Goal: Find contact information: Find contact information

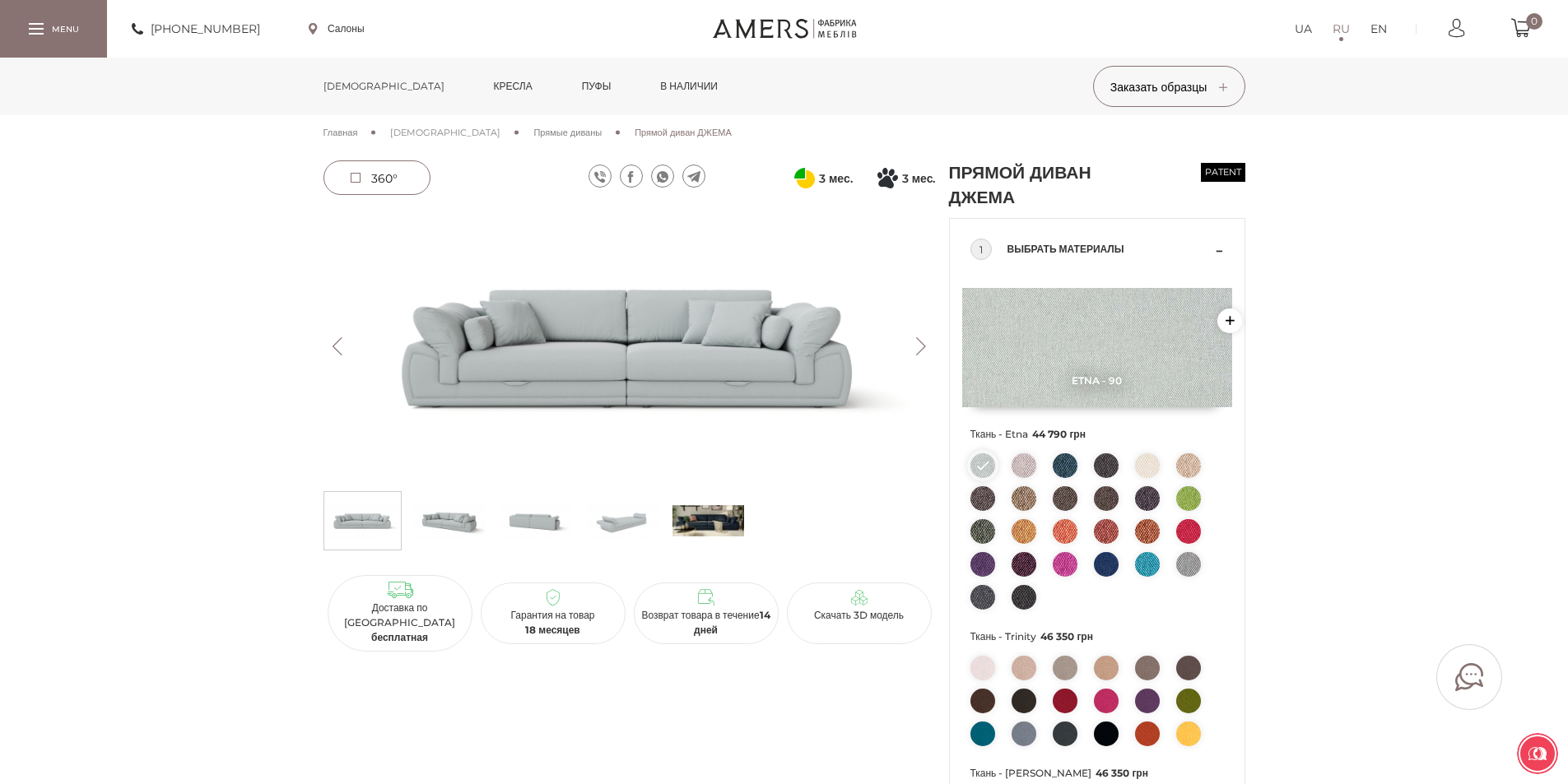
click at [771, 33] on link at bounding box center [784, 29] width 144 height 20
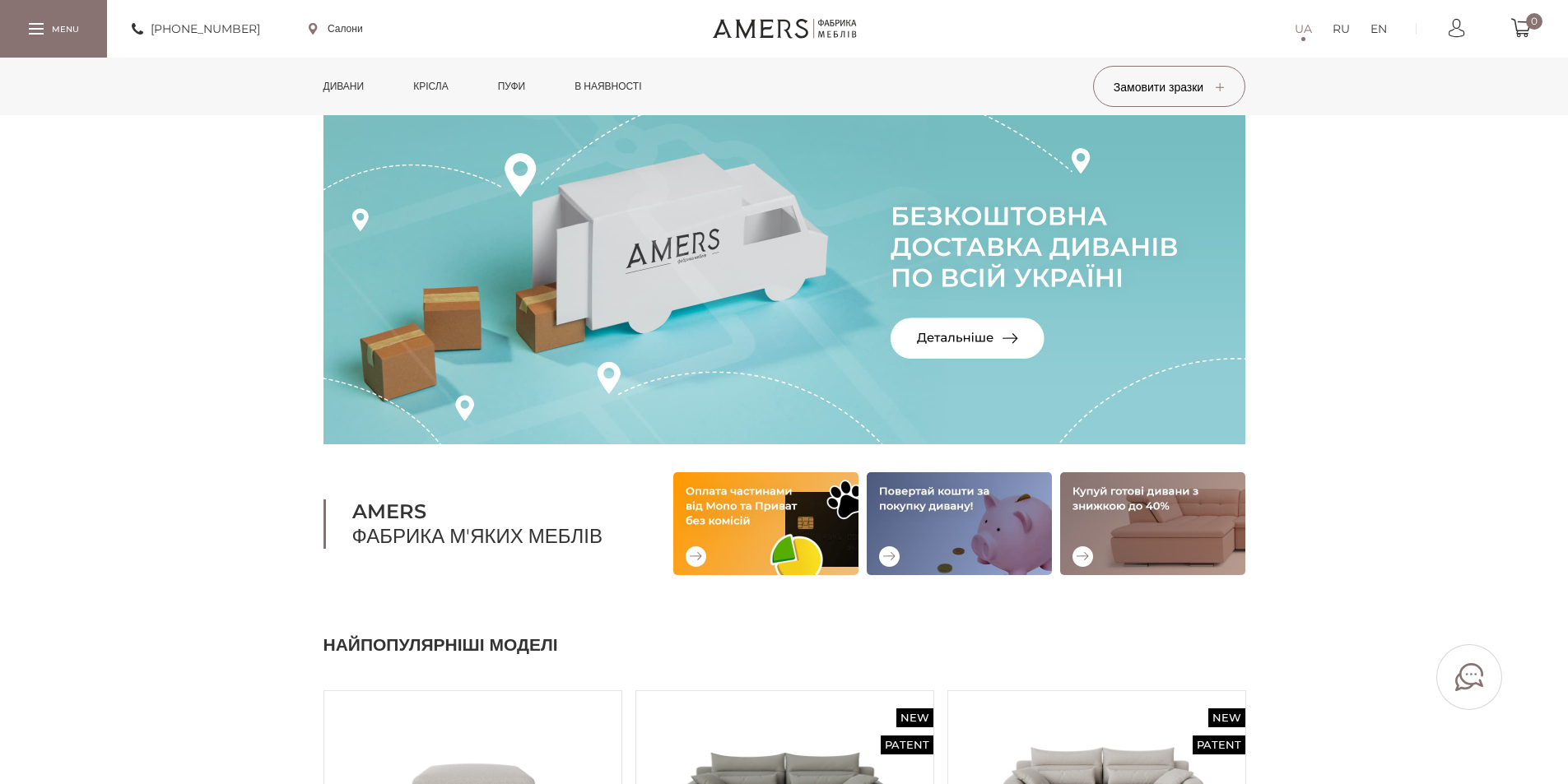
click at [32, 32] on div at bounding box center [36, 29] width 15 height 11
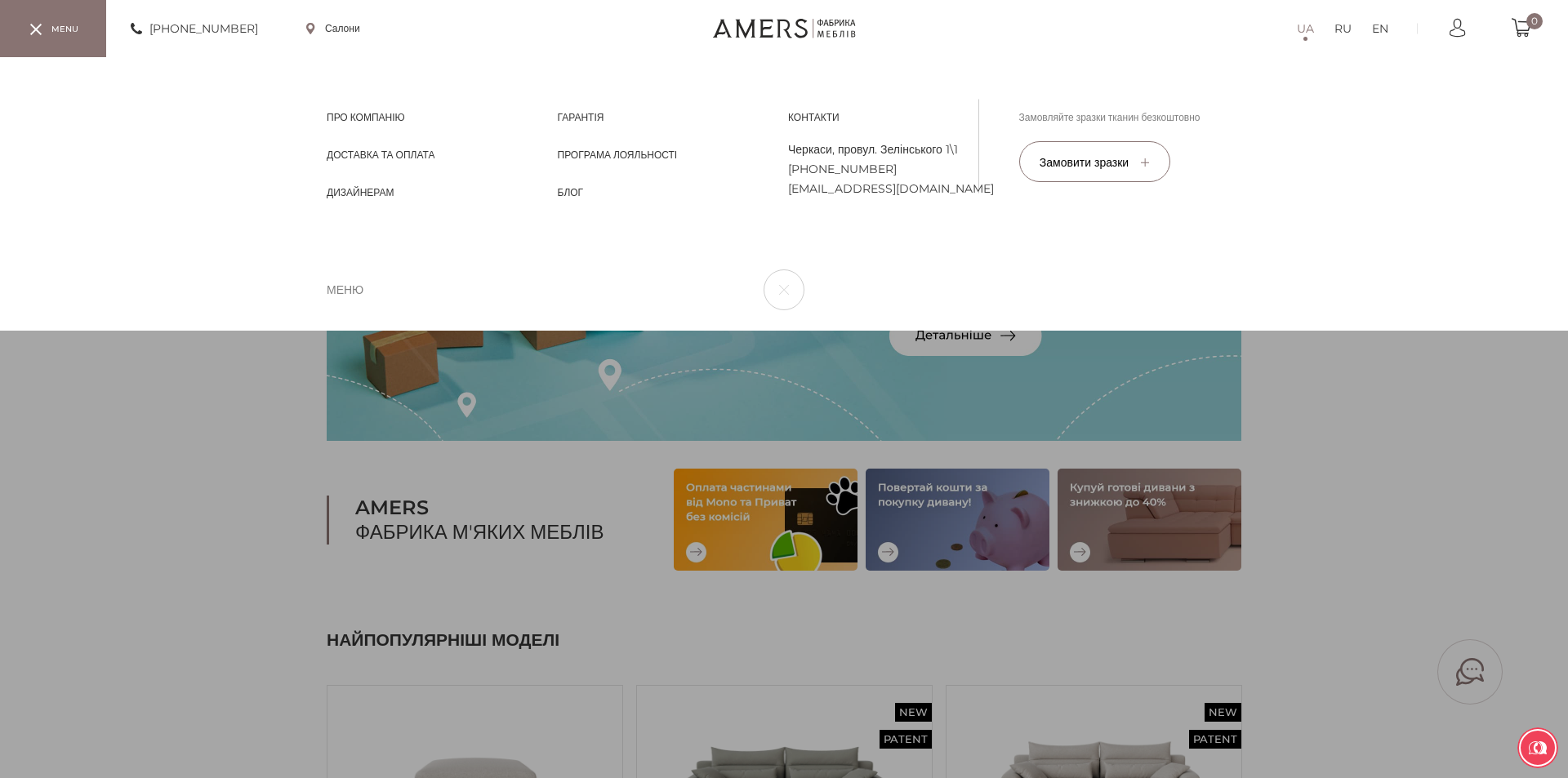
click at [81, 331] on div "UA RU EN Про компанію Про компанію Доставка та Оплата Доставка та Оплата Дизайн…" at bounding box center [784, 193] width 1568 height 273
click at [1439, 253] on div "UA RU EN Про компанію Про компанію Доставка та Оплата Доставка та Оплата Дизайн…" at bounding box center [784, 193] width 1568 height 273
click at [1465, 331] on div "UA RU EN Про компанію Про компанію Доставка та Оплата Доставка та Оплата Дизайн…" at bounding box center [784, 193] width 1568 height 273
click at [1465, 331] on div "UA RU EN Про компанію Про компанію Доставка та Оплата Доставка та Оплата Дизайн…" at bounding box center [784, 193] width 1568 height 273
click at [339, 28] on link "Салони" at bounding box center [333, 28] width 54 height 15
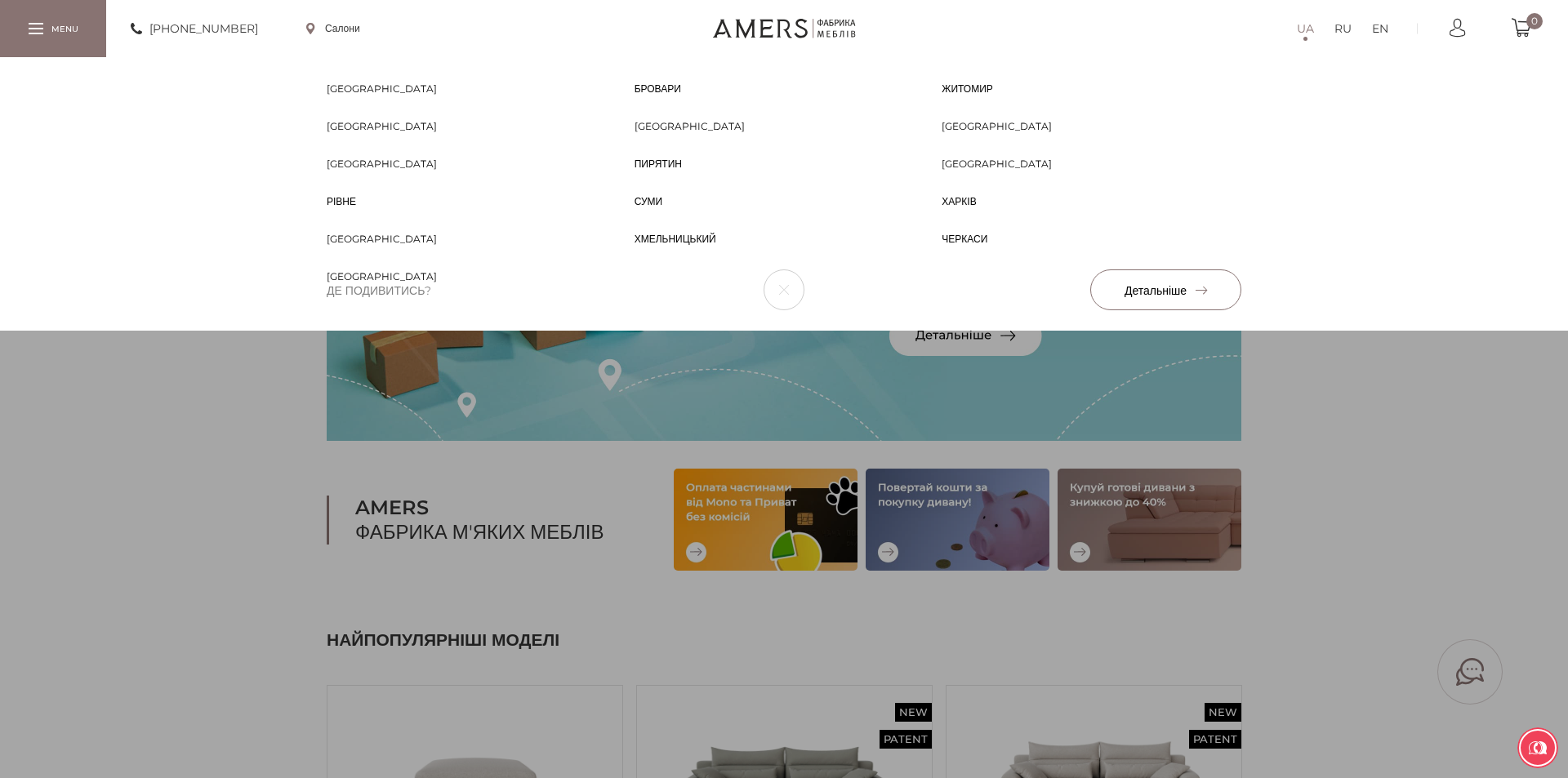
click at [645, 134] on span "[GEOGRAPHIC_DATA]" at bounding box center [690, 140] width 110 height 15
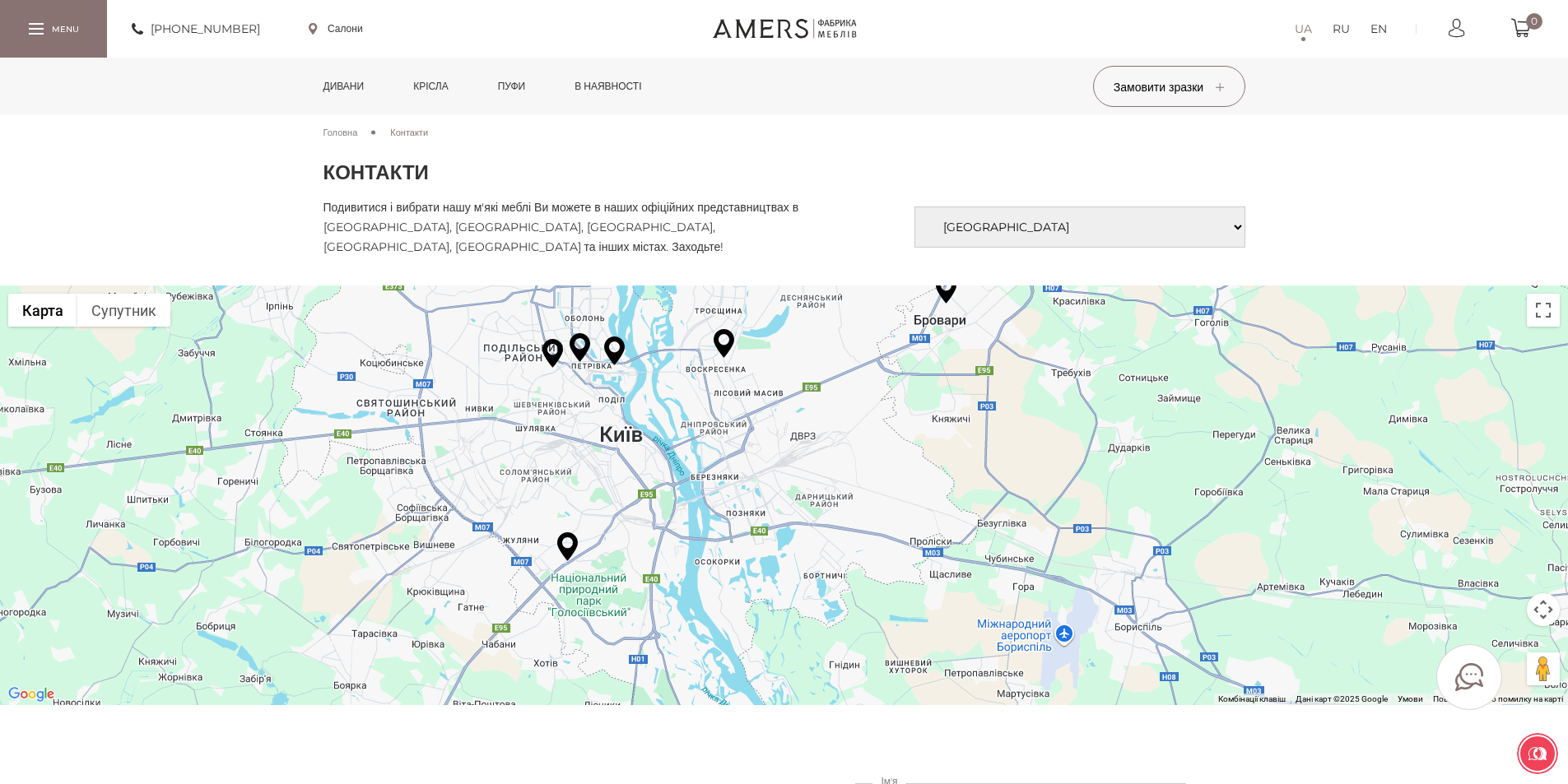
drag, startPoint x: 1044, startPoint y: 482, endPoint x: 879, endPoint y: 419, distance: 176.6
click at [879, 419] on div at bounding box center [784, 495] width 1568 height 419
click at [348, 81] on link "Дивани" at bounding box center [344, 86] width 66 height 57
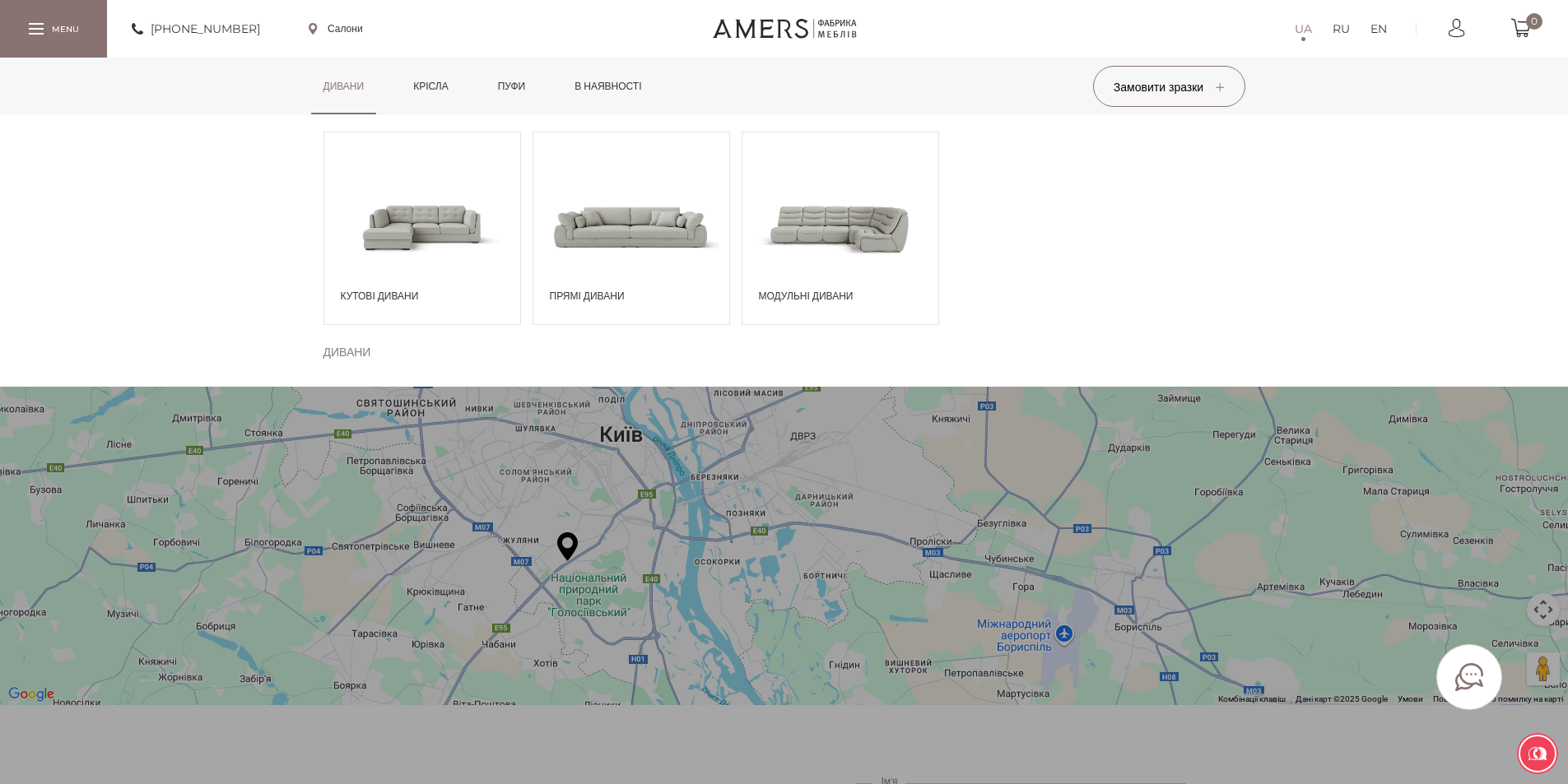
click at [623, 251] on span at bounding box center [631, 227] width 195 height 115
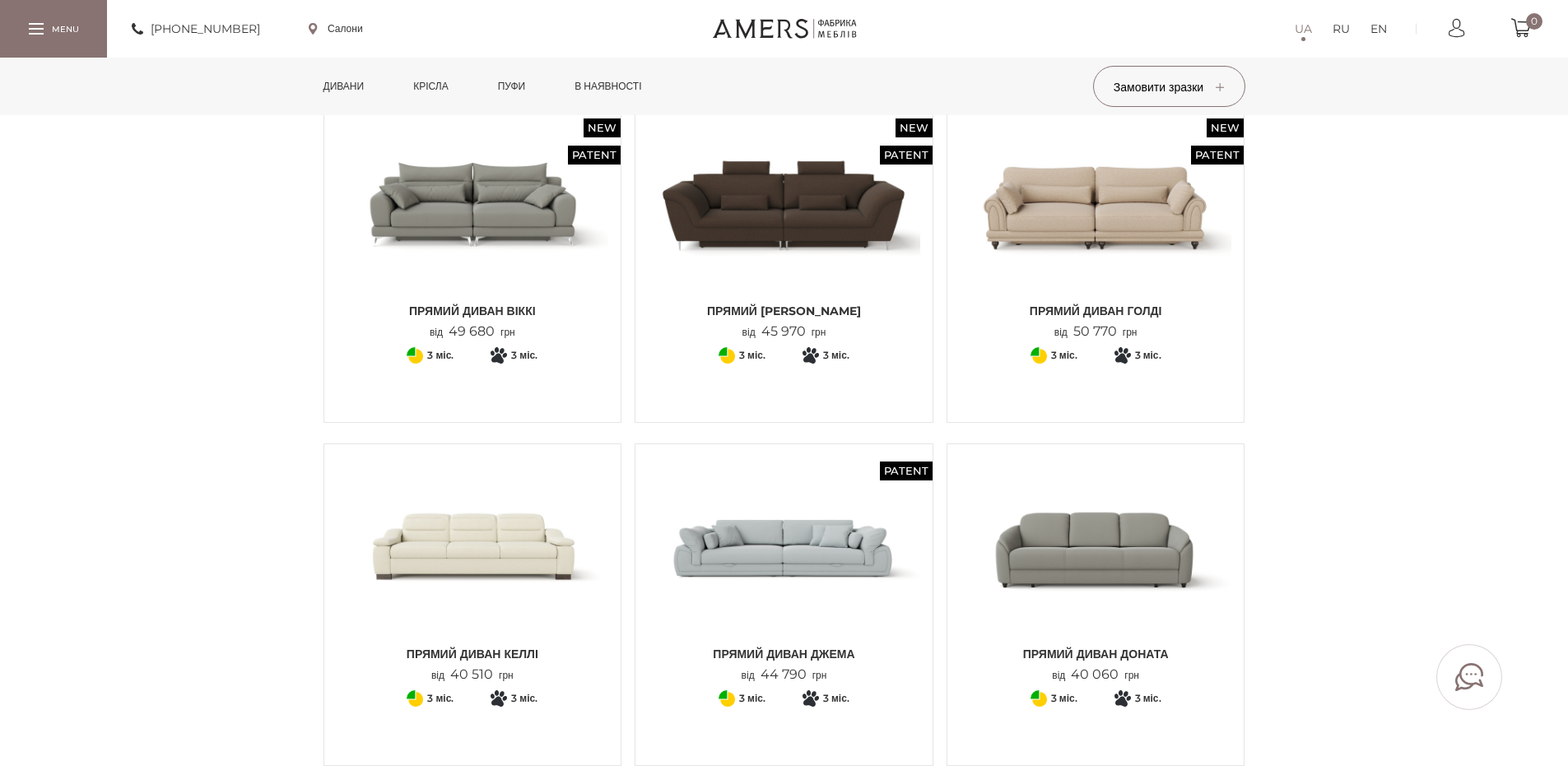
scroll to position [247, 0]
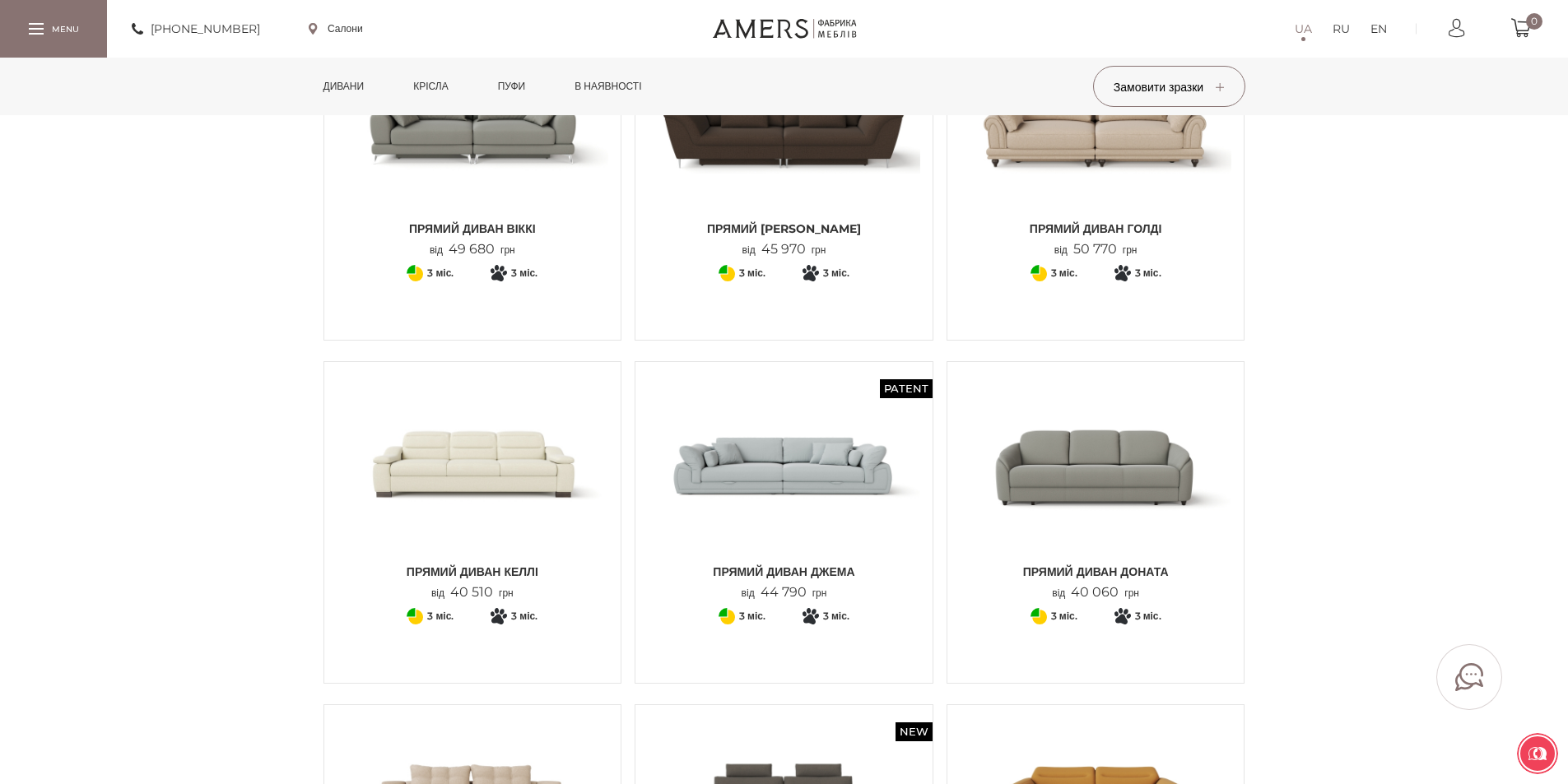
click at [817, 493] on img at bounding box center [784, 464] width 273 height 181
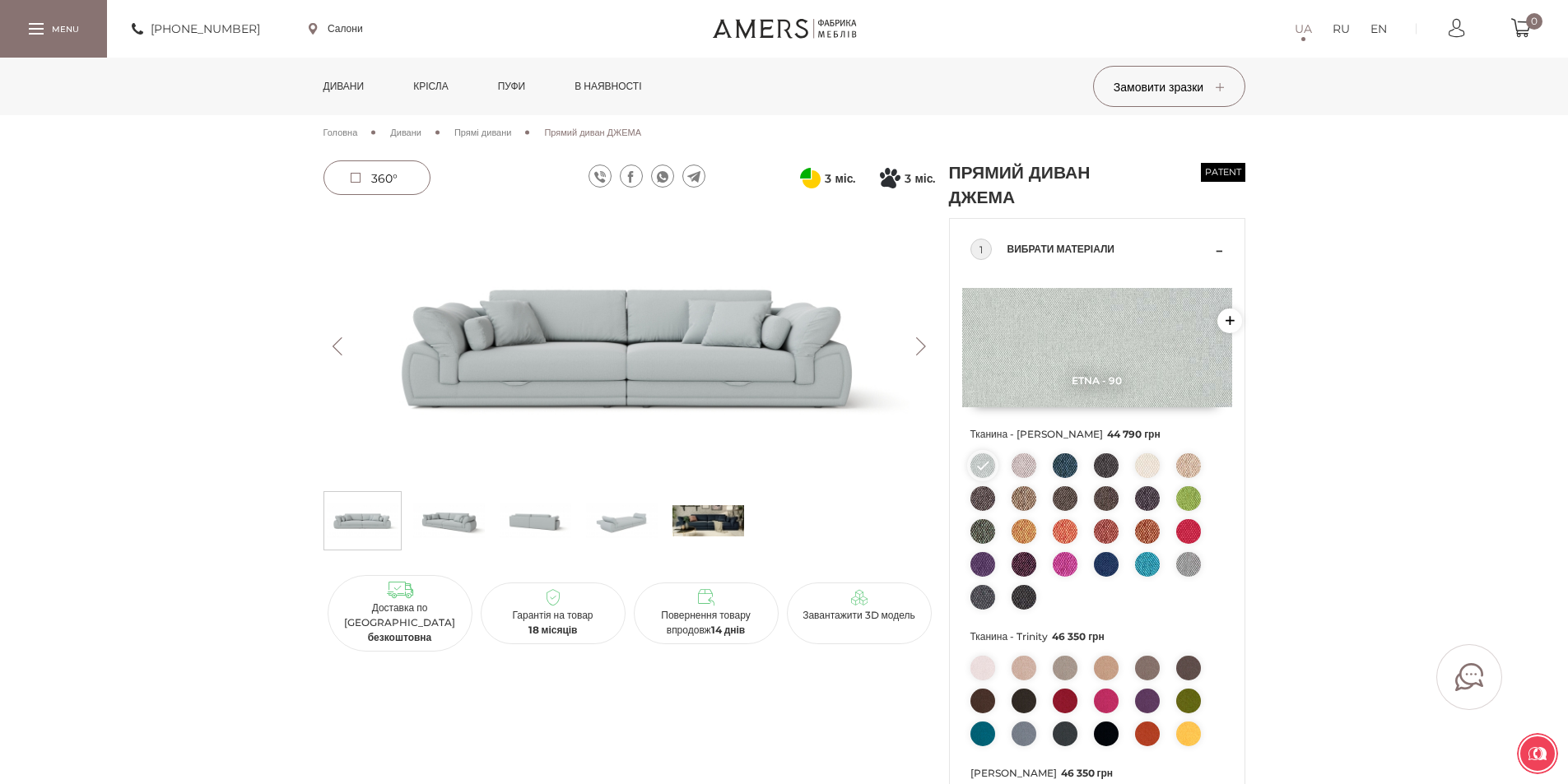
click at [919, 345] on button "Next" at bounding box center [921, 346] width 29 height 18
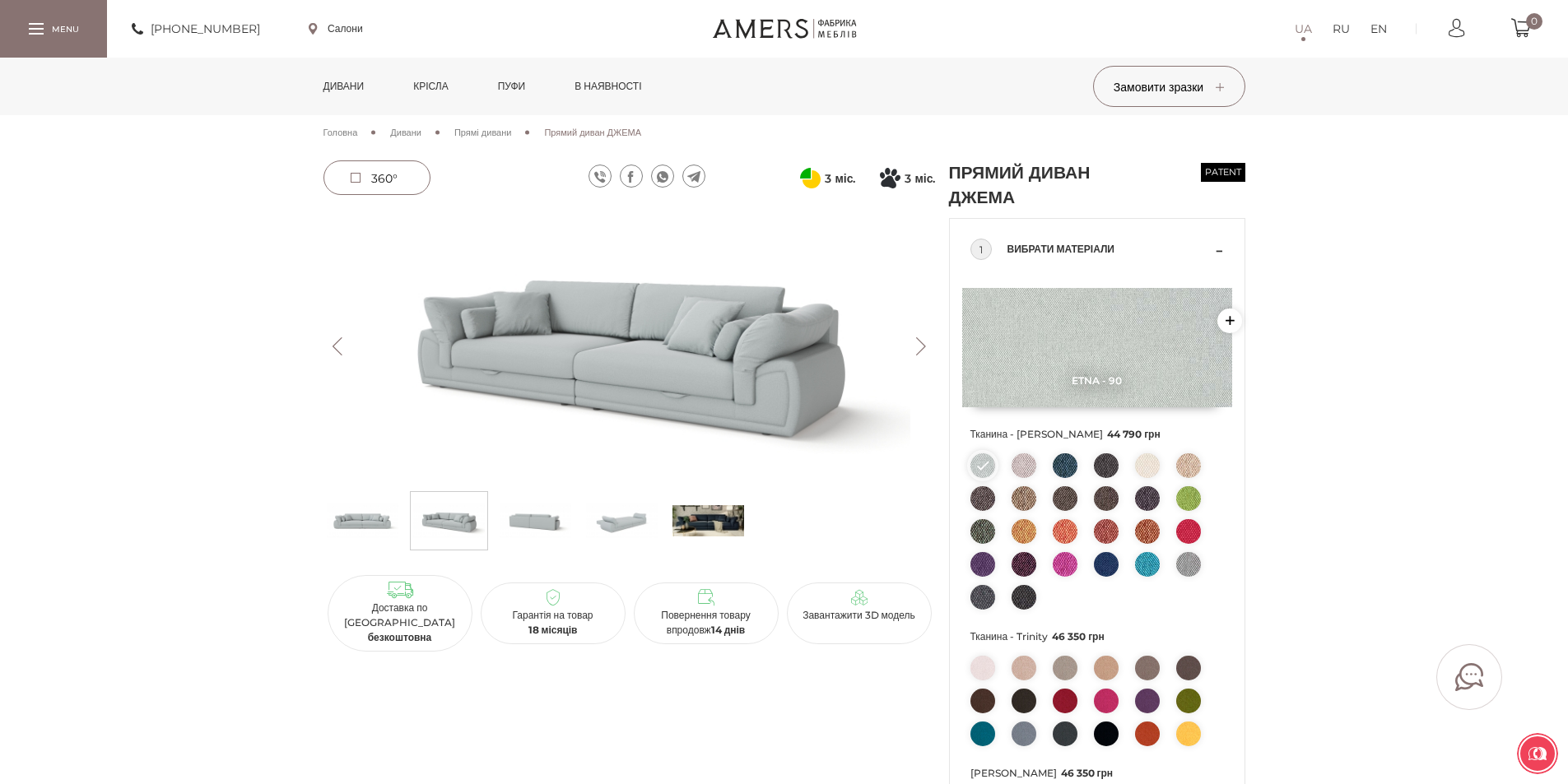
click at [919, 345] on button "Next" at bounding box center [921, 346] width 29 height 18
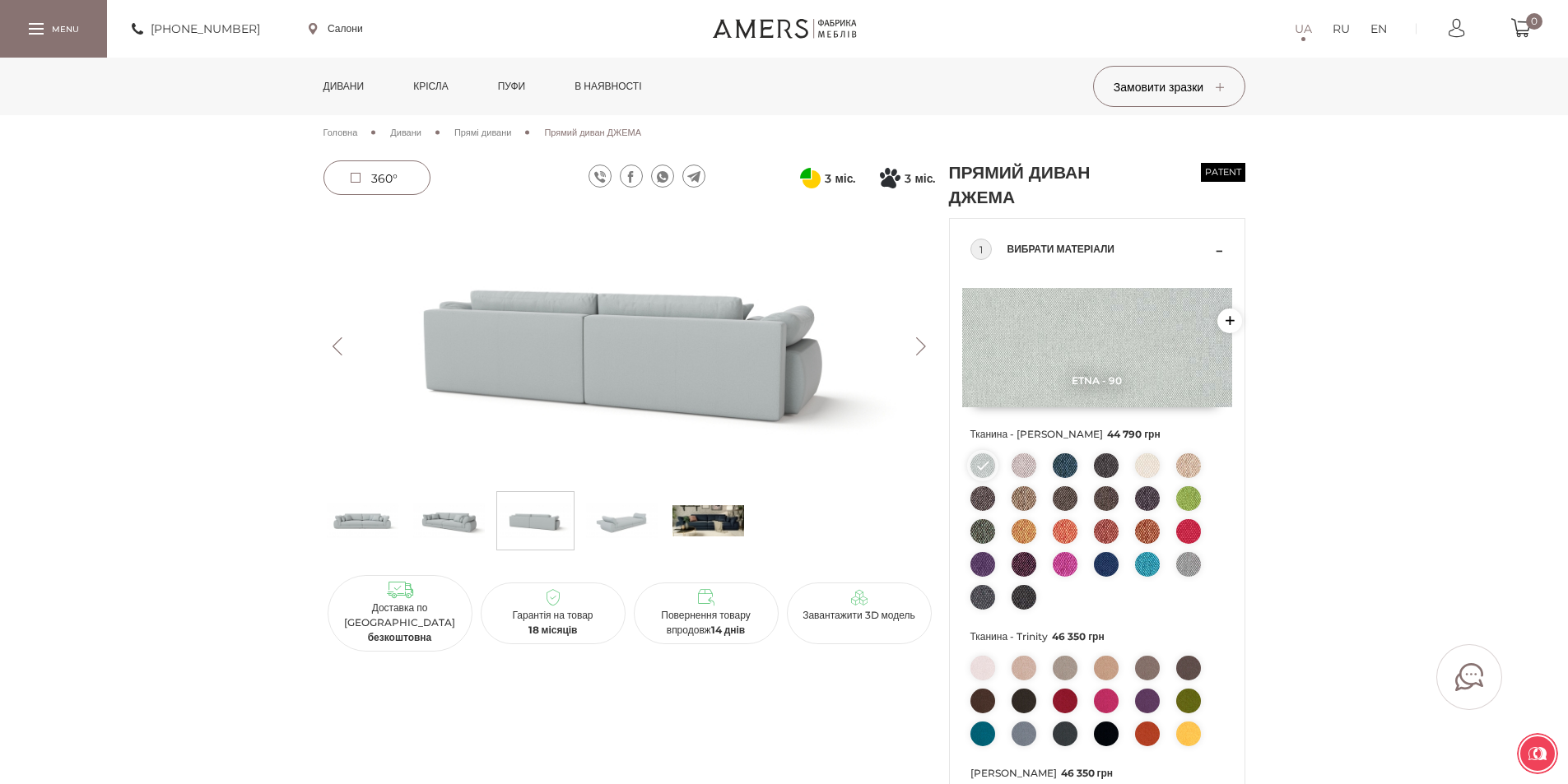
click at [919, 345] on button "Next" at bounding box center [921, 346] width 29 height 18
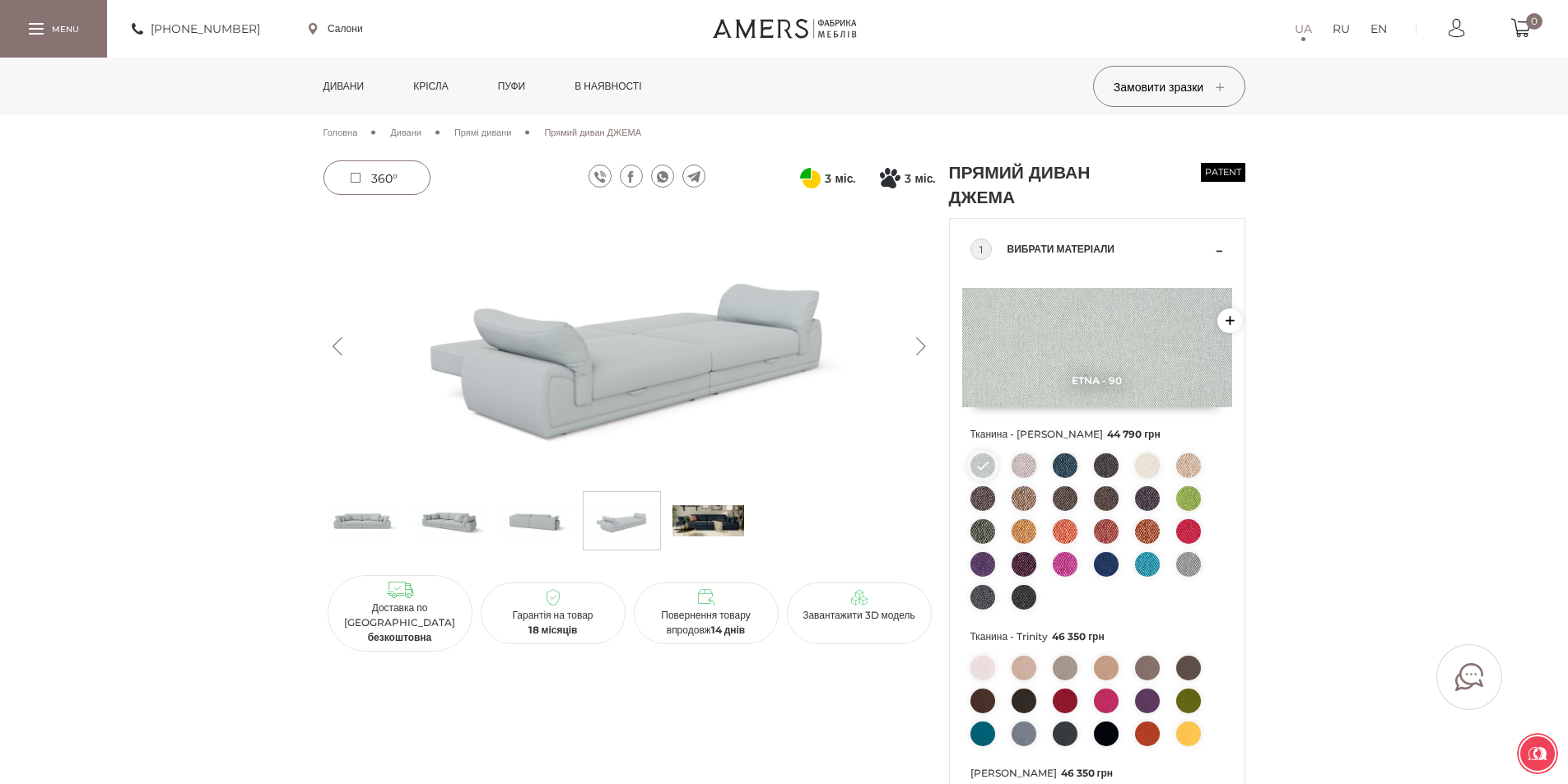
click at [922, 346] on button "Next" at bounding box center [921, 346] width 29 height 18
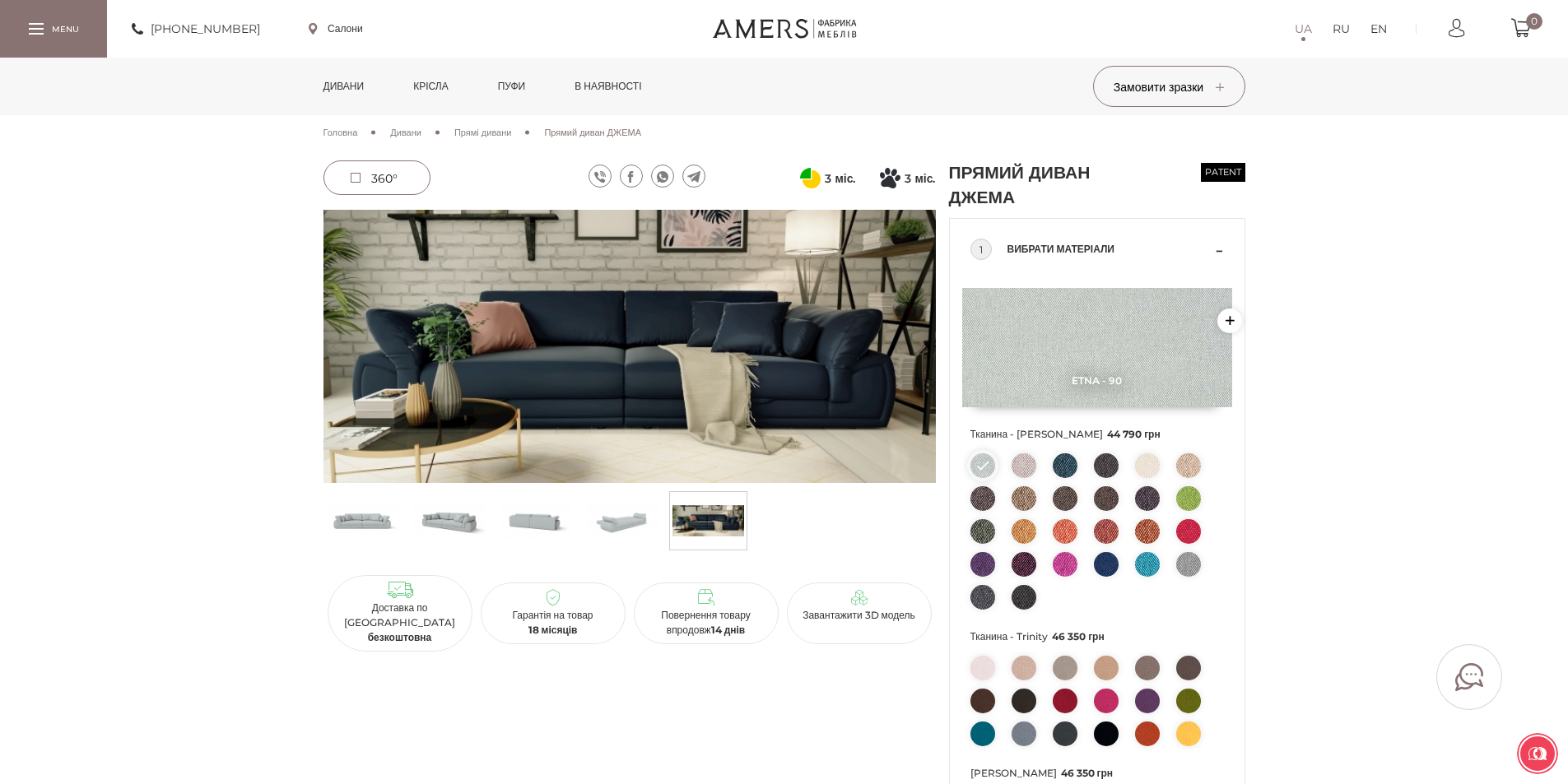
click at [922, 346] on button "Next" at bounding box center [921, 346] width 29 height 18
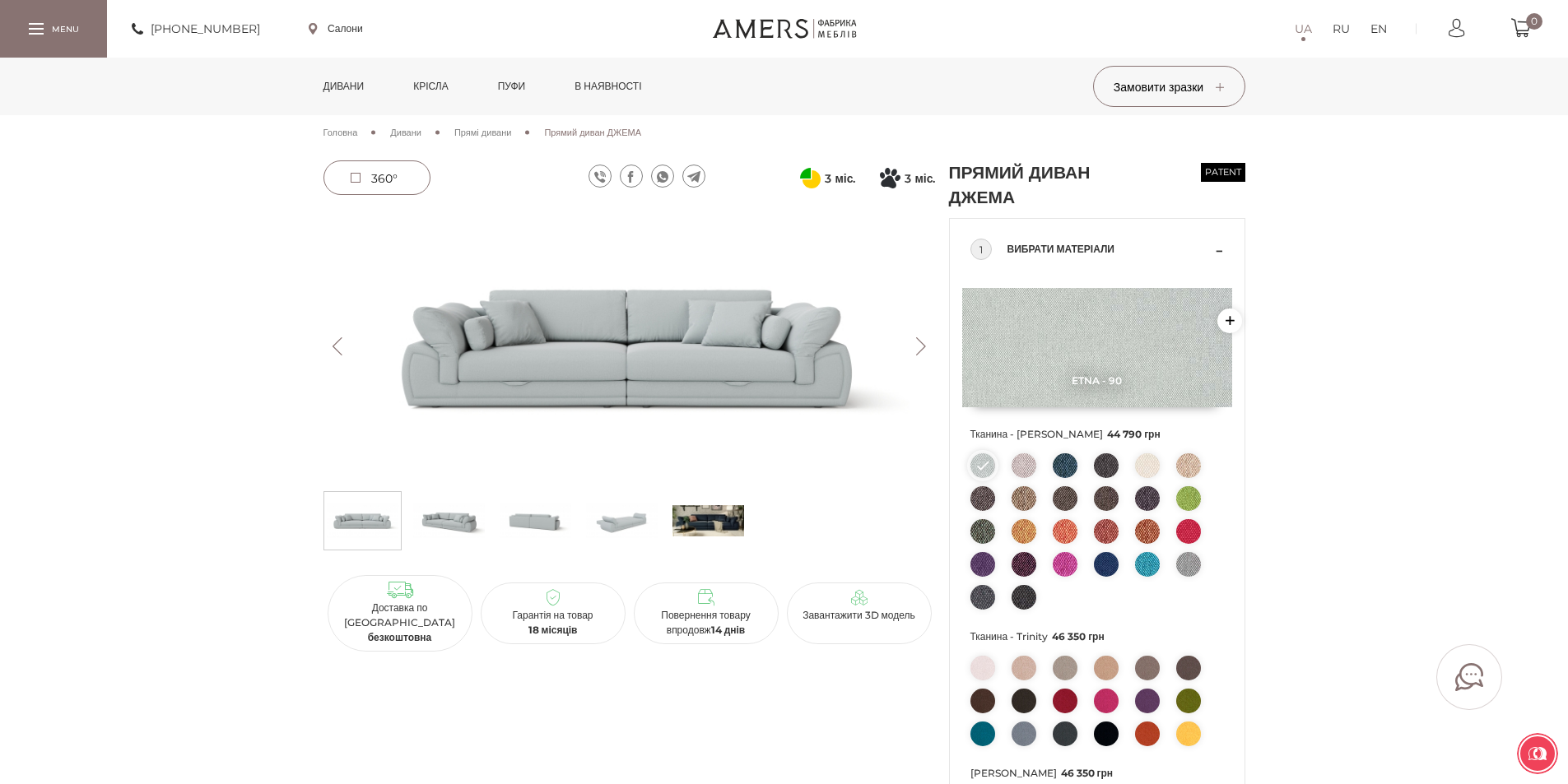
click at [336, 344] on button "Previous" at bounding box center [337, 346] width 29 height 18
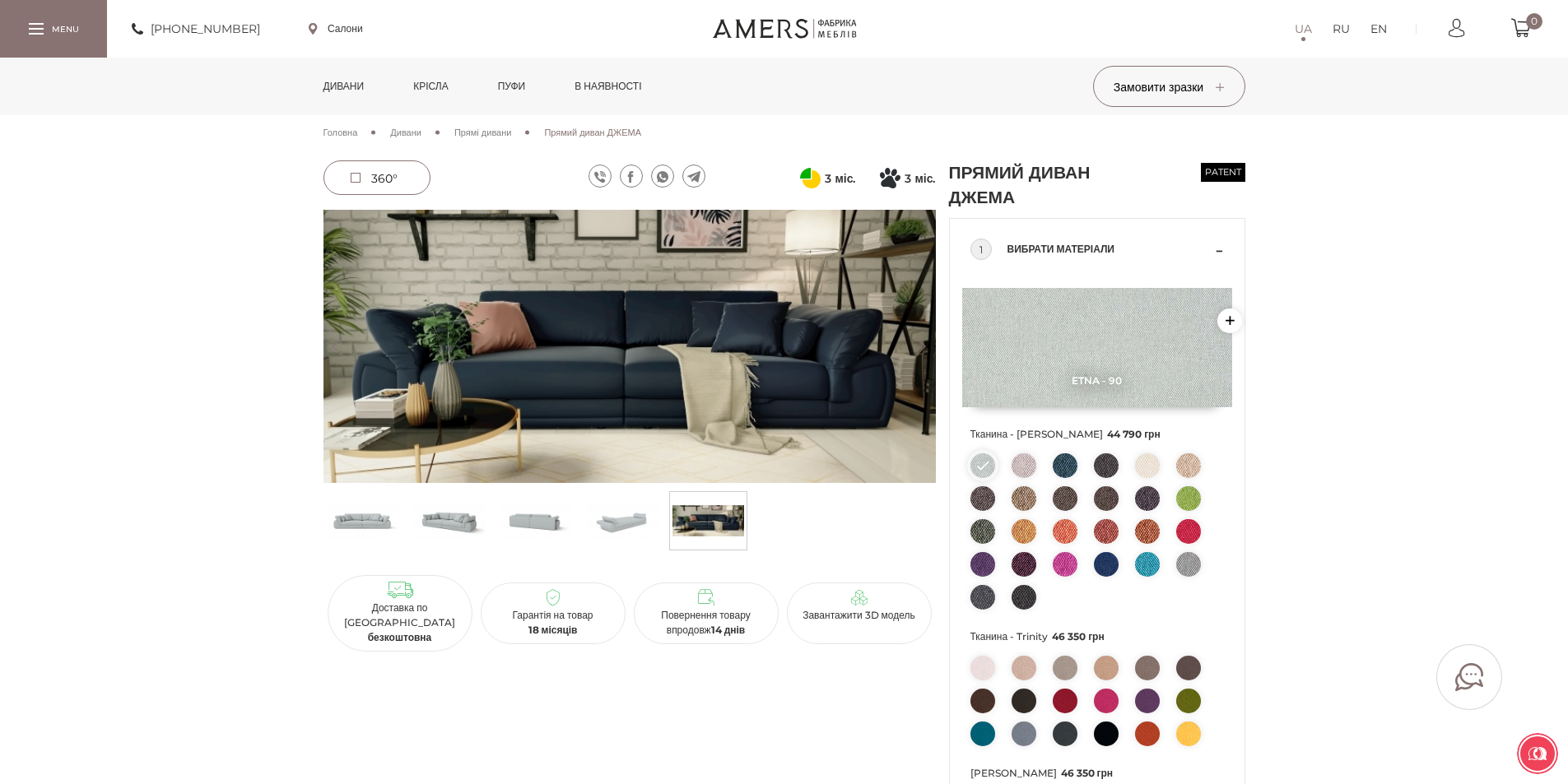
click at [916, 334] on img at bounding box center [629, 346] width 612 height 273
click at [305, 310] on div "Прямий диван ДЖЕМА Patent 44 790 грн Передплата 22 395 грн 3 міс. Оплата частин…" at bounding box center [784, 781] width 1568 height 1242
click at [619, 519] on img at bounding box center [622, 520] width 71 height 49
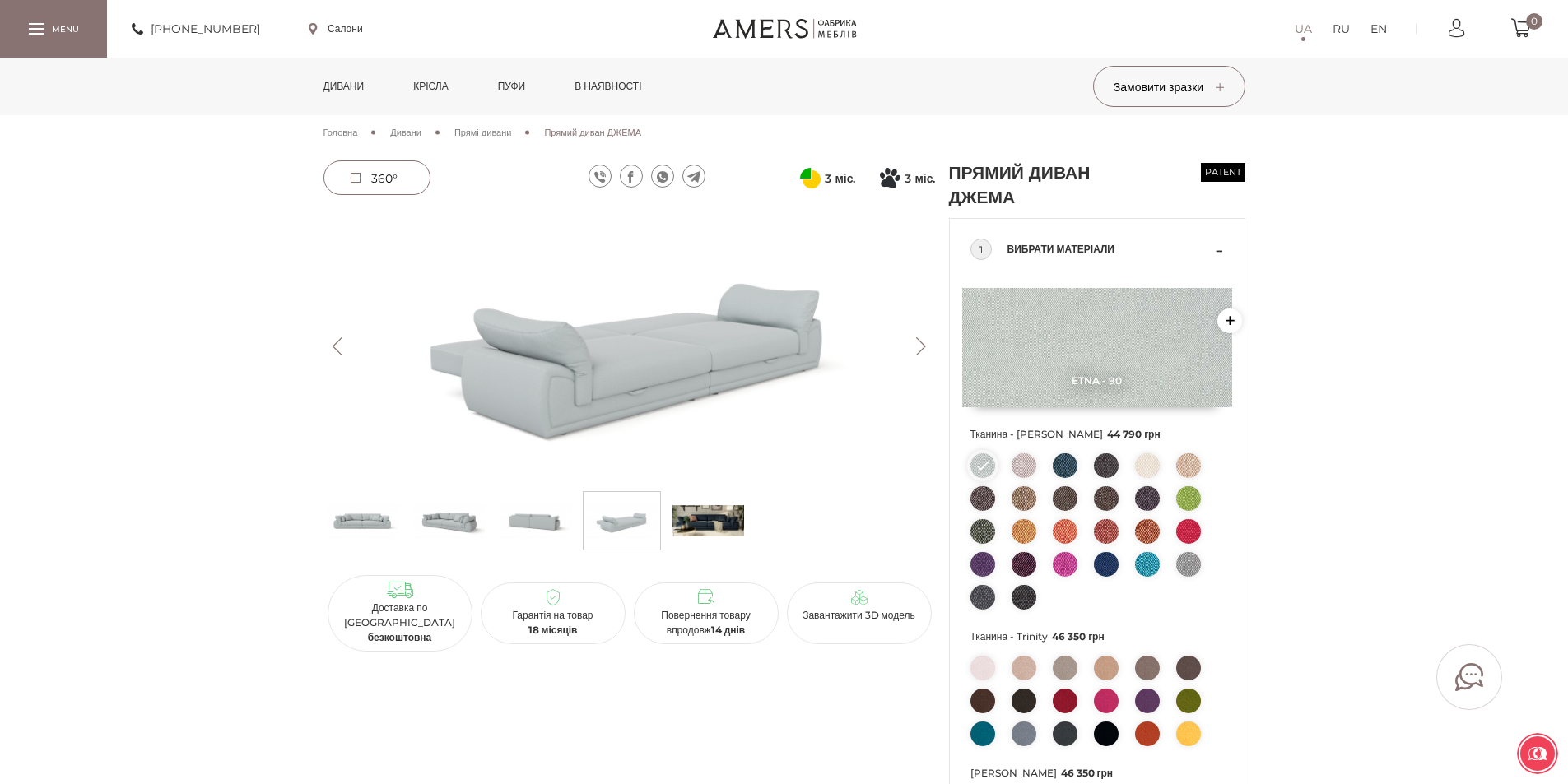
click at [919, 346] on button "Next" at bounding box center [921, 346] width 29 height 18
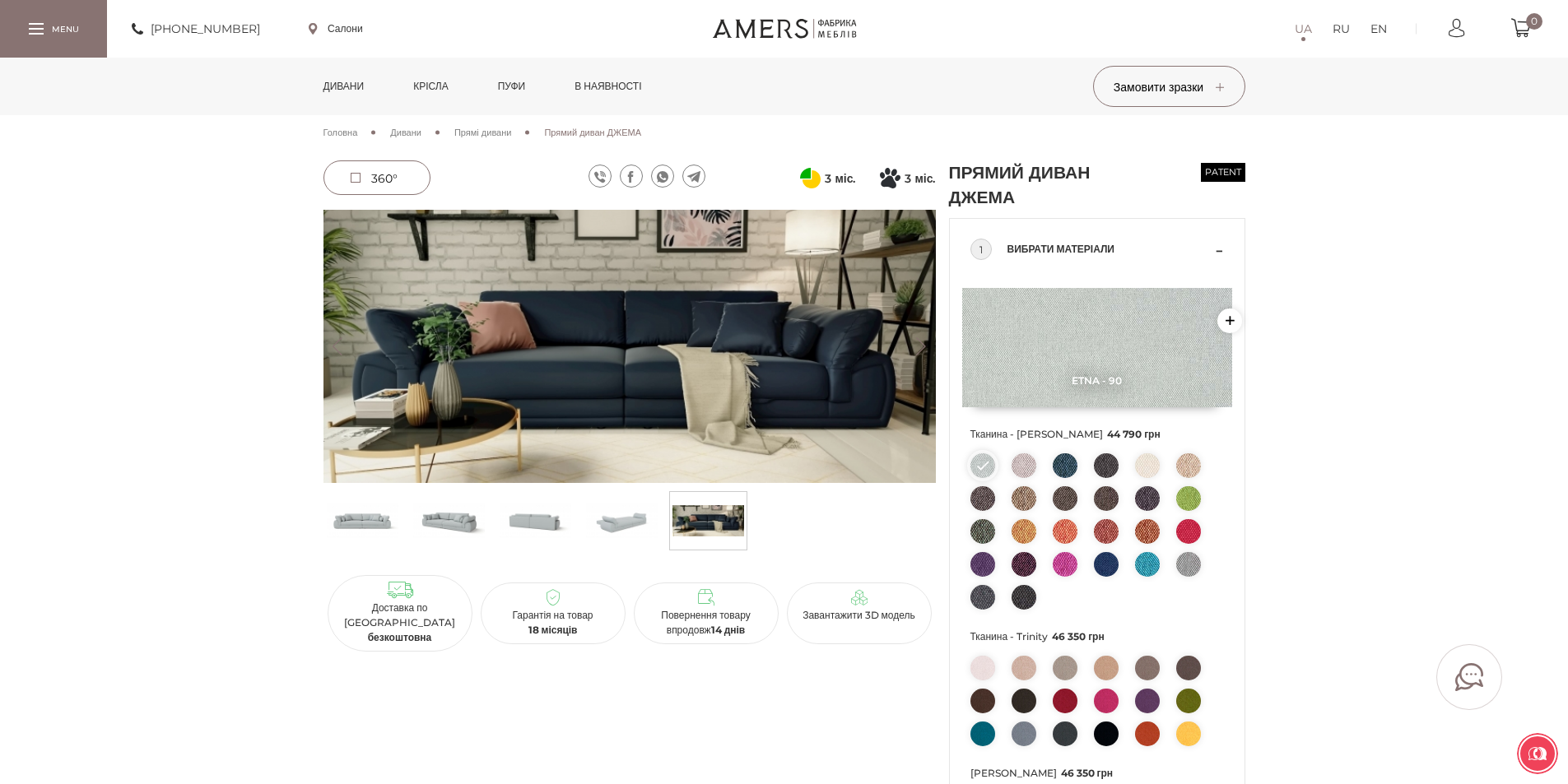
click at [919, 346] on button "Next" at bounding box center [921, 346] width 29 height 18
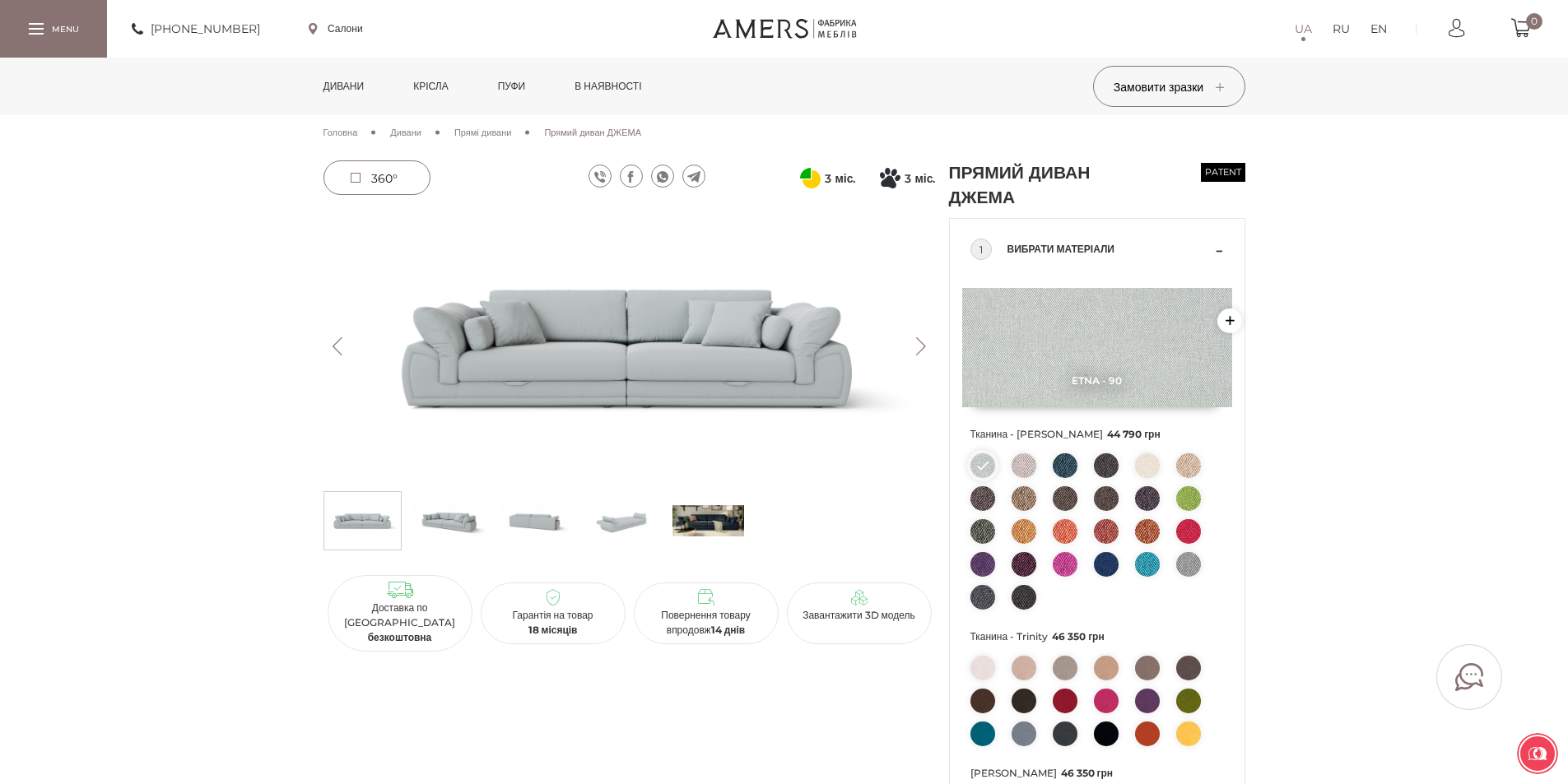
click at [919, 346] on button "Next" at bounding box center [921, 346] width 29 height 18
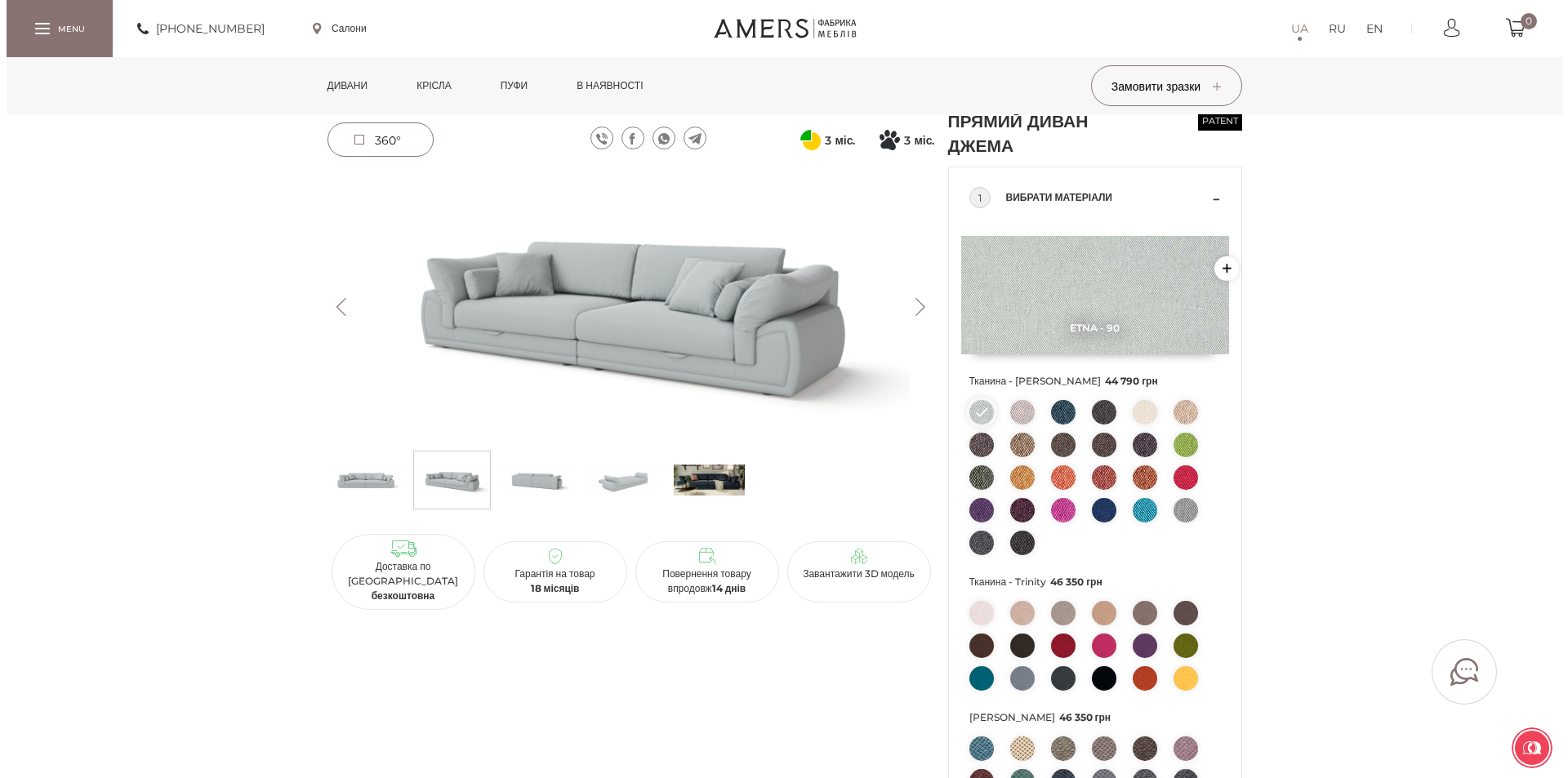
scroll to position [47, 0]
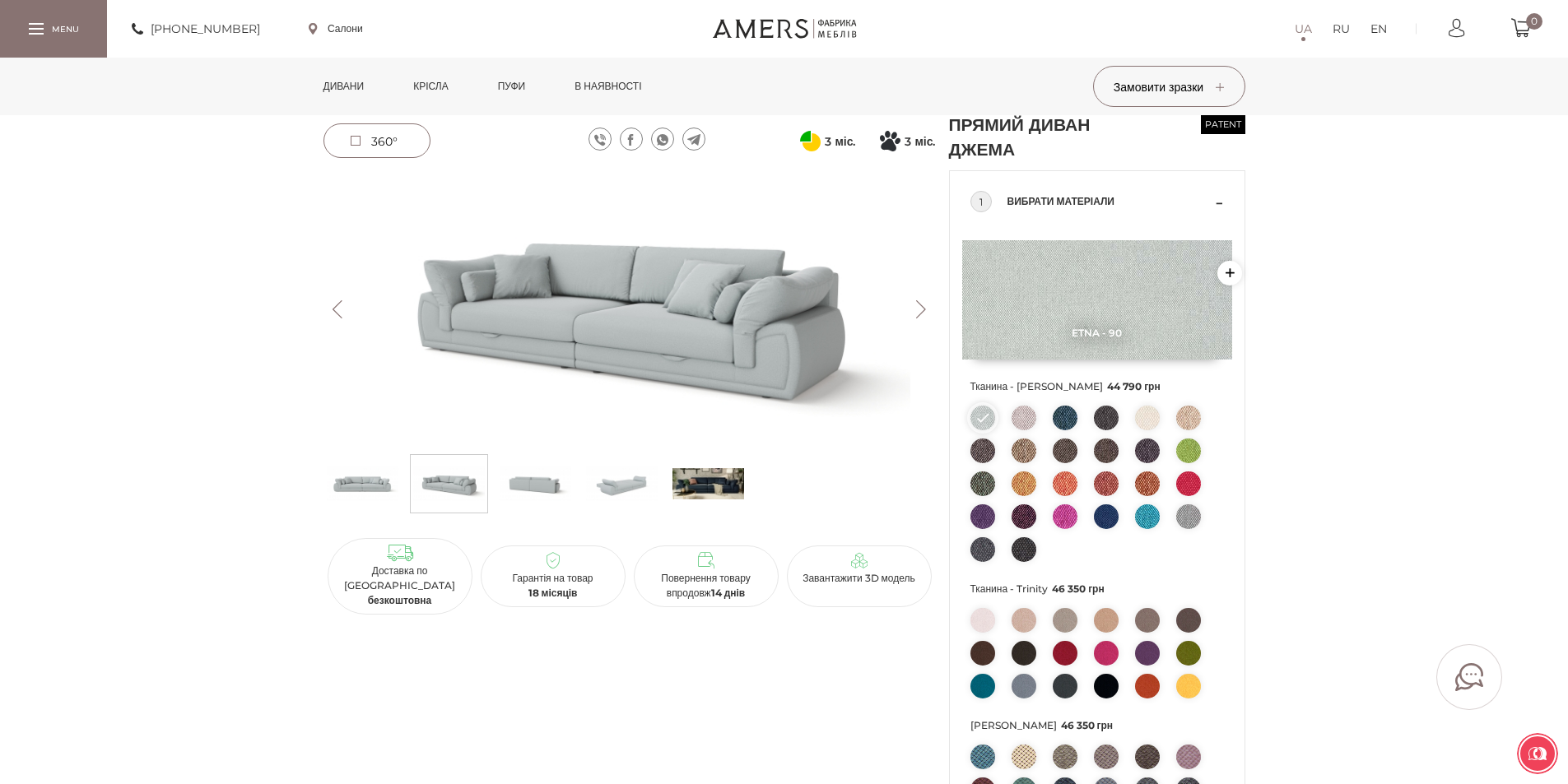
click at [344, 24] on link "Салони" at bounding box center [335, 29] width 55 height 15
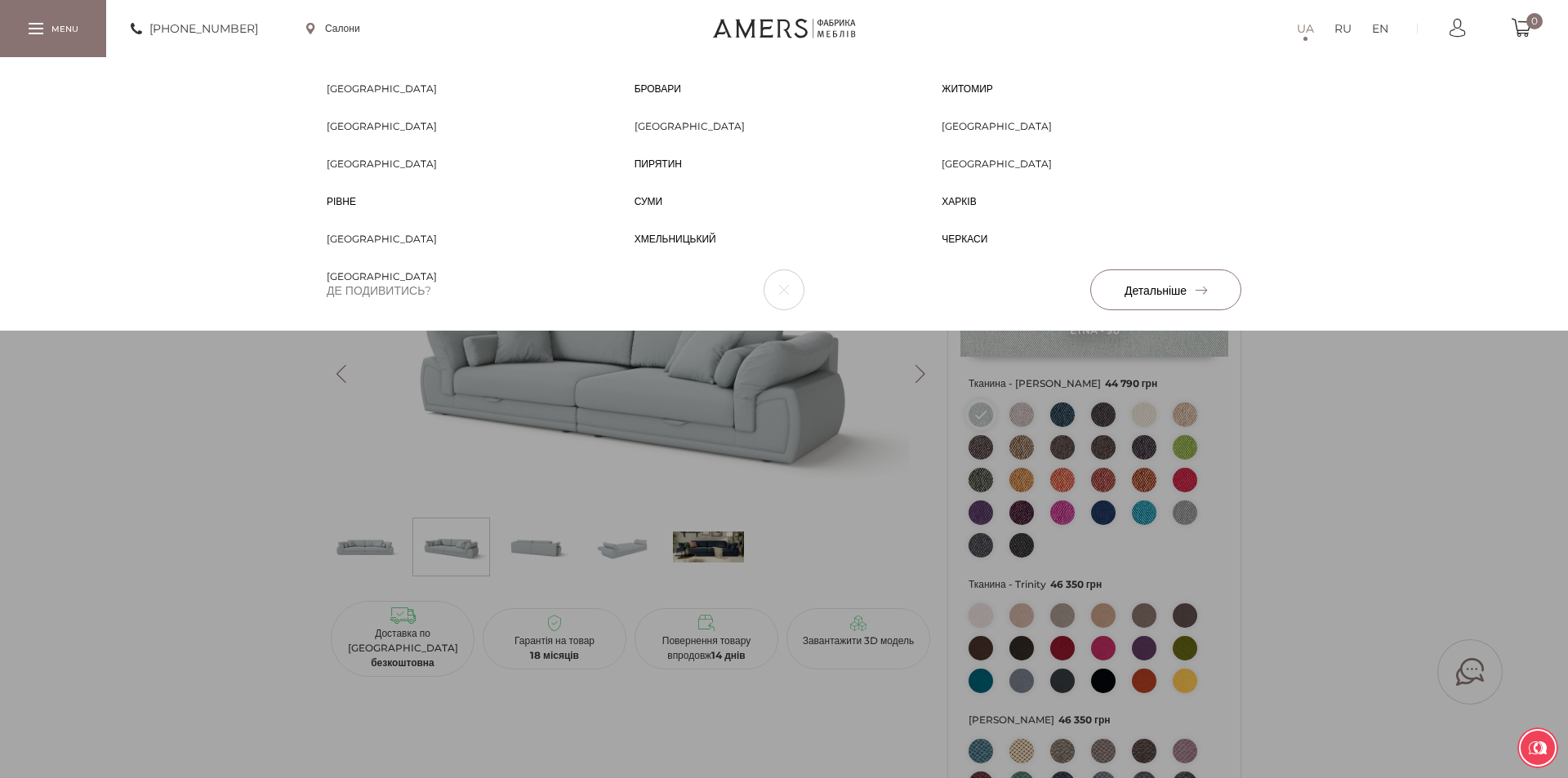
click at [647, 134] on span "[GEOGRAPHIC_DATA]" at bounding box center [690, 140] width 110 height 15
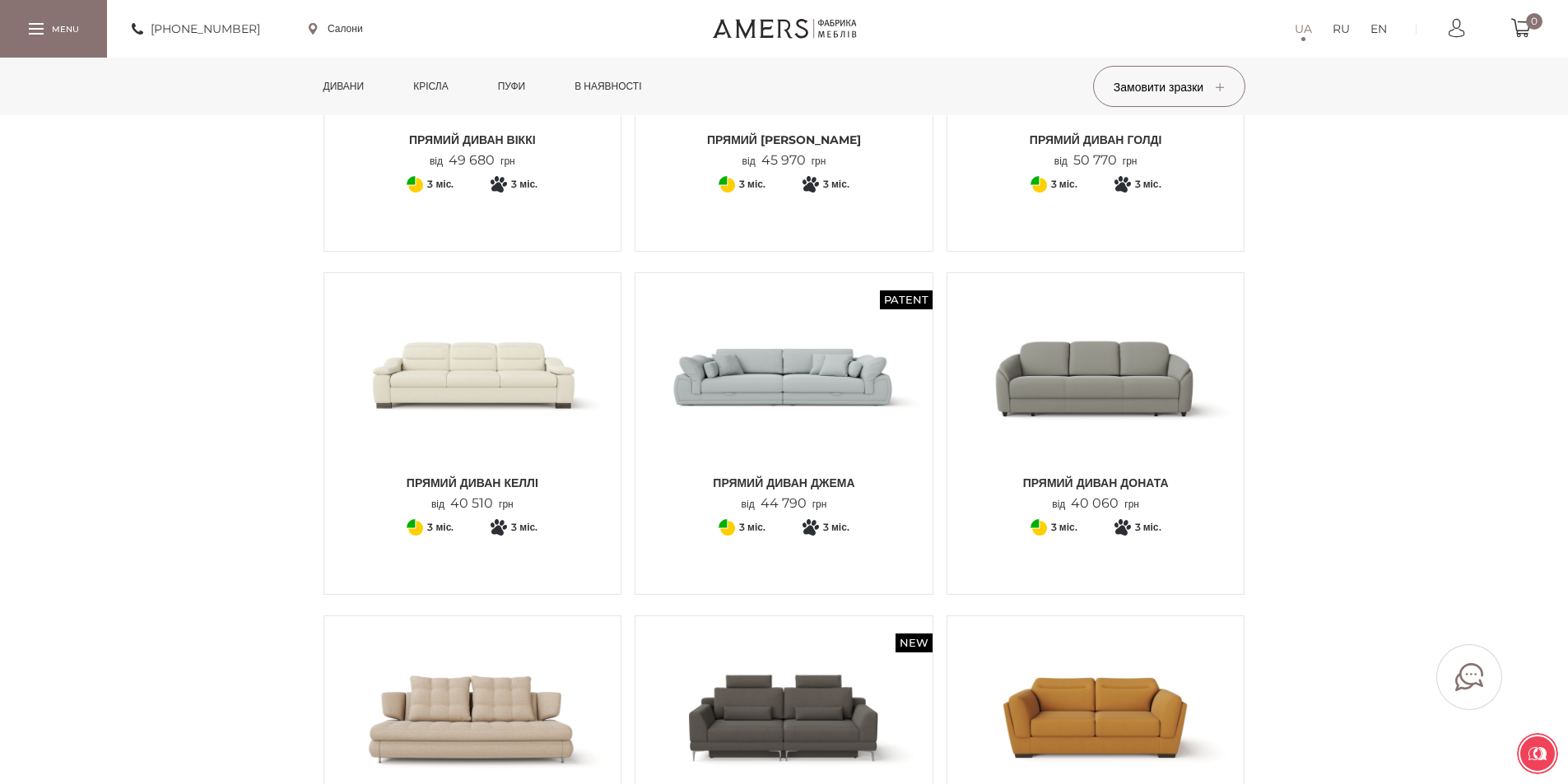
scroll to position [329, 0]
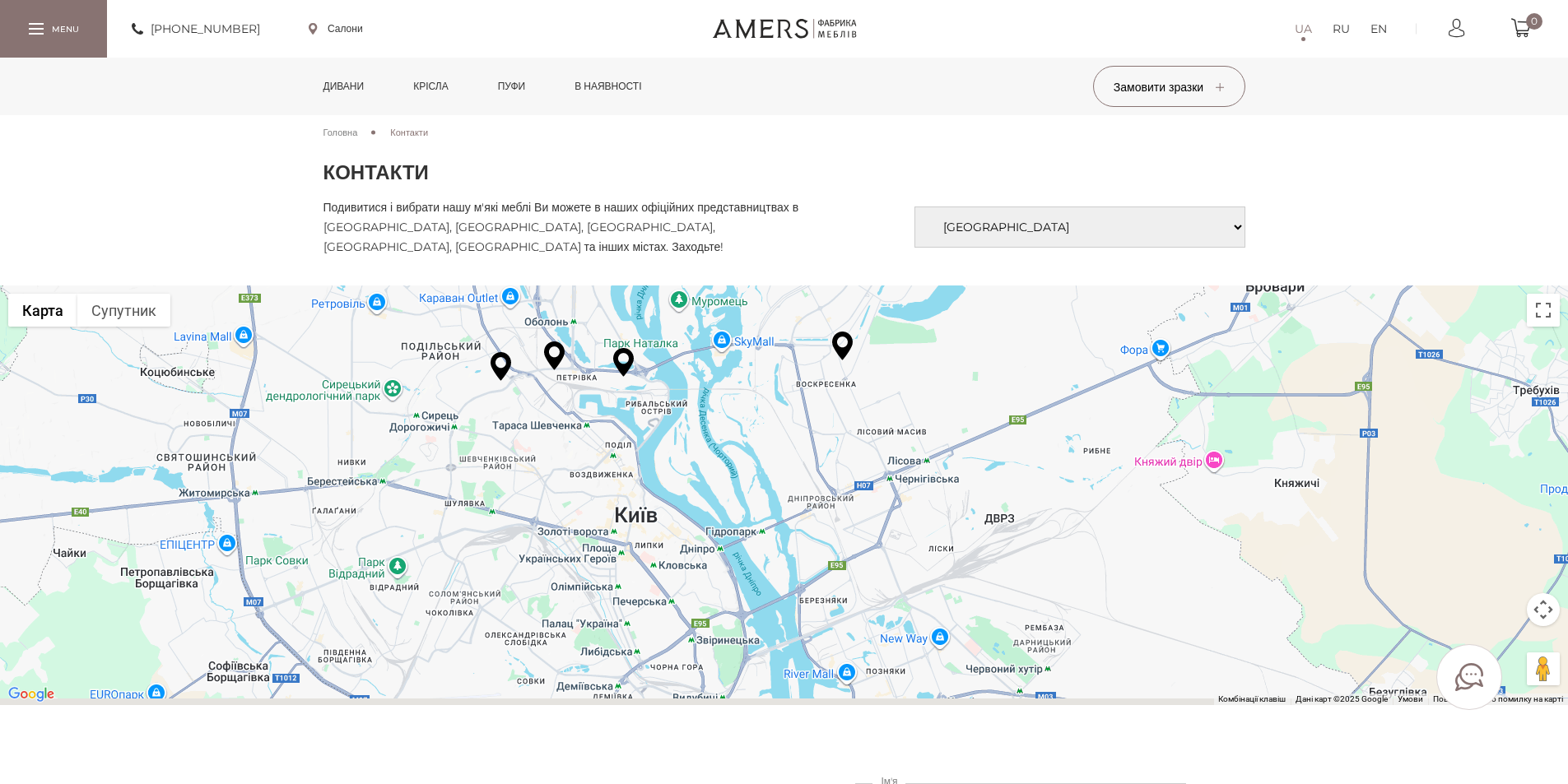
drag, startPoint x: 792, startPoint y: 511, endPoint x: 1224, endPoint y: 501, distance: 432.1
click at [1224, 501] on div at bounding box center [784, 495] width 1568 height 419
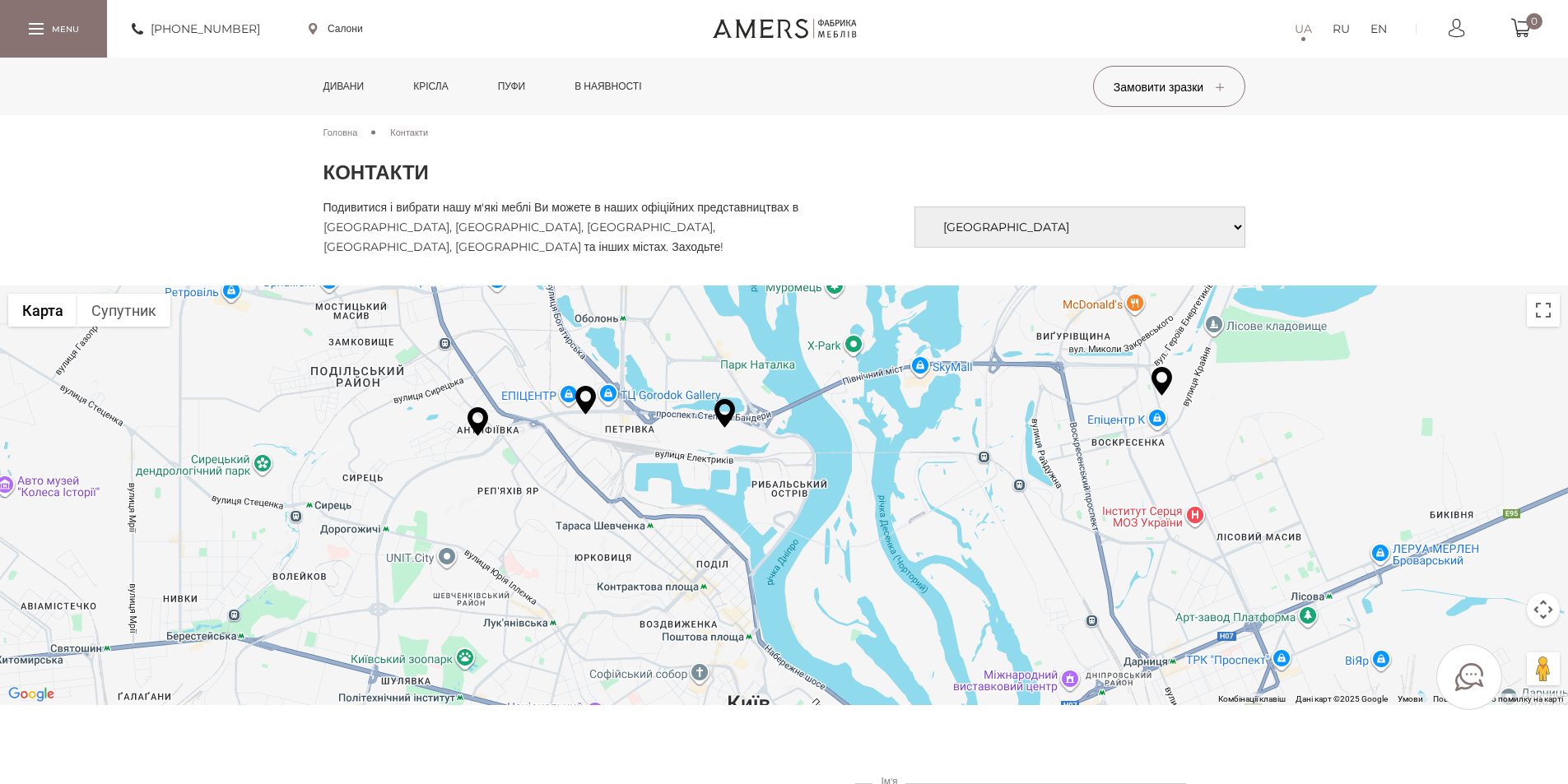
drag, startPoint x: 728, startPoint y: 445, endPoint x: 890, endPoint y: 615, distance: 234.8
click at [890, 615] on div at bounding box center [784, 495] width 1568 height 419
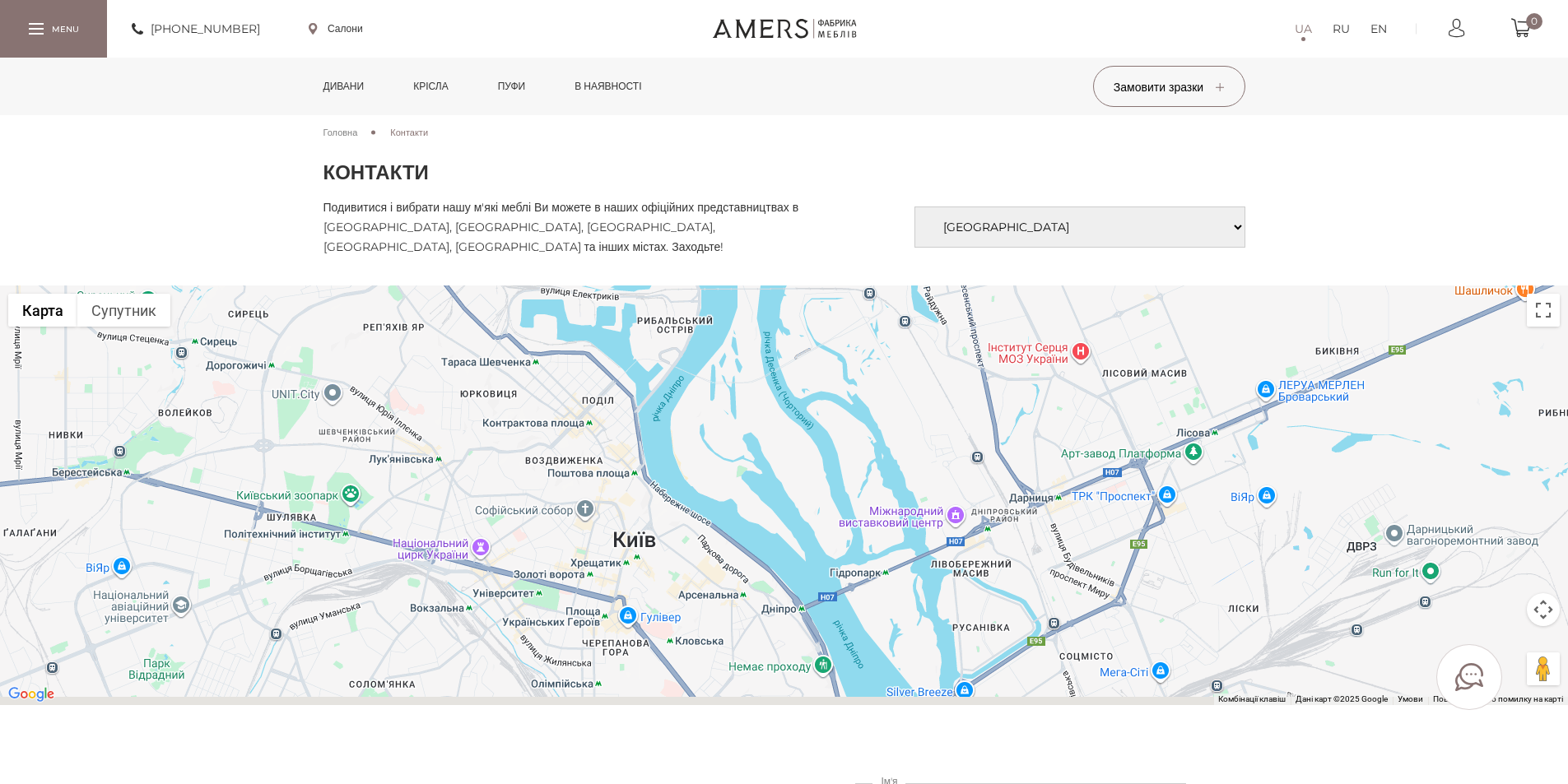
drag, startPoint x: 890, startPoint y: 613, endPoint x: 738, endPoint y: 431, distance: 237.1
click at [738, 431] on div at bounding box center [784, 495] width 1568 height 419
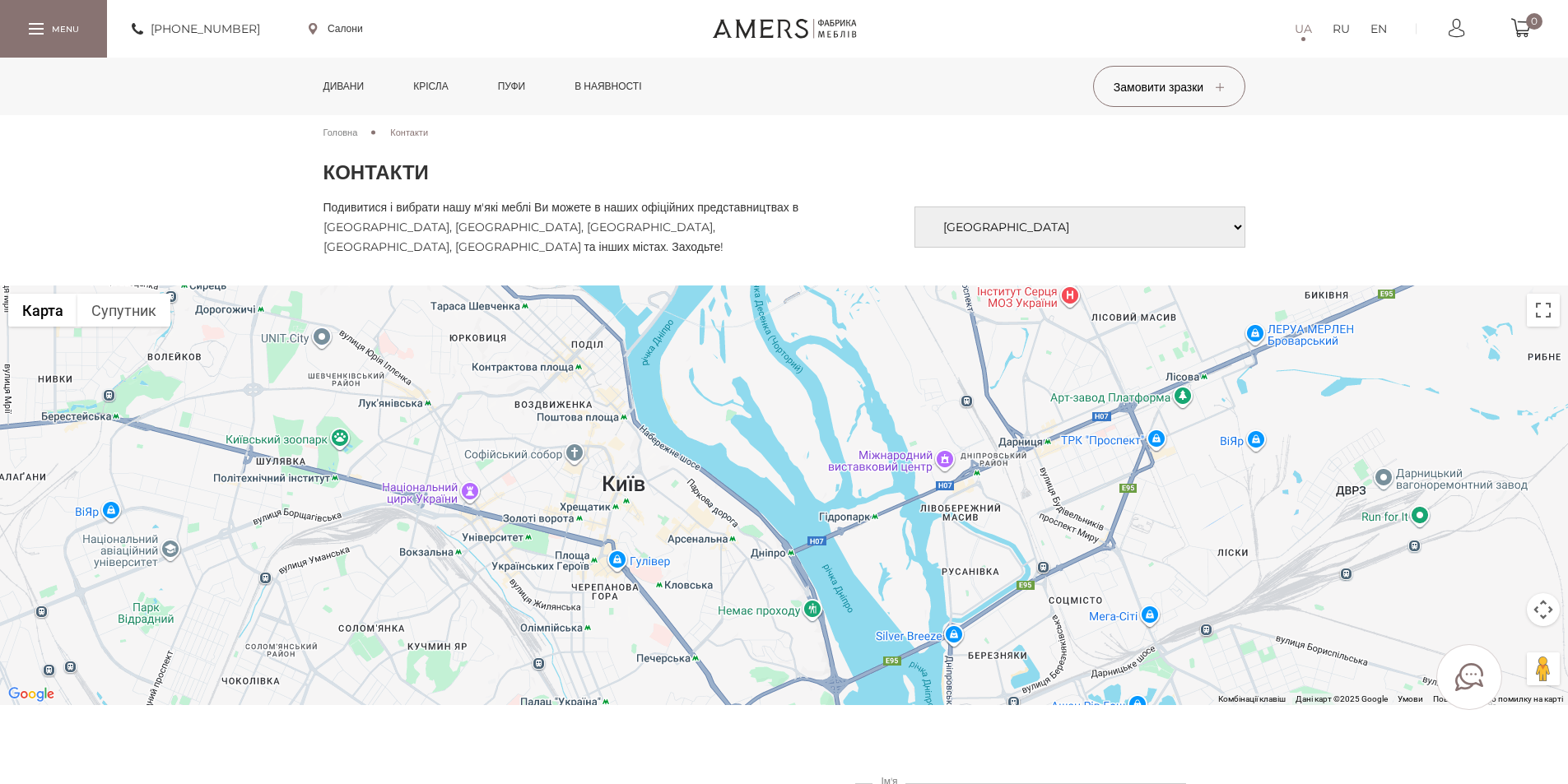
drag, startPoint x: 784, startPoint y: 556, endPoint x: 799, endPoint y: 405, distance: 151.7
click at [798, 409] on div at bounding box center [784, 495] width 1568 height 419
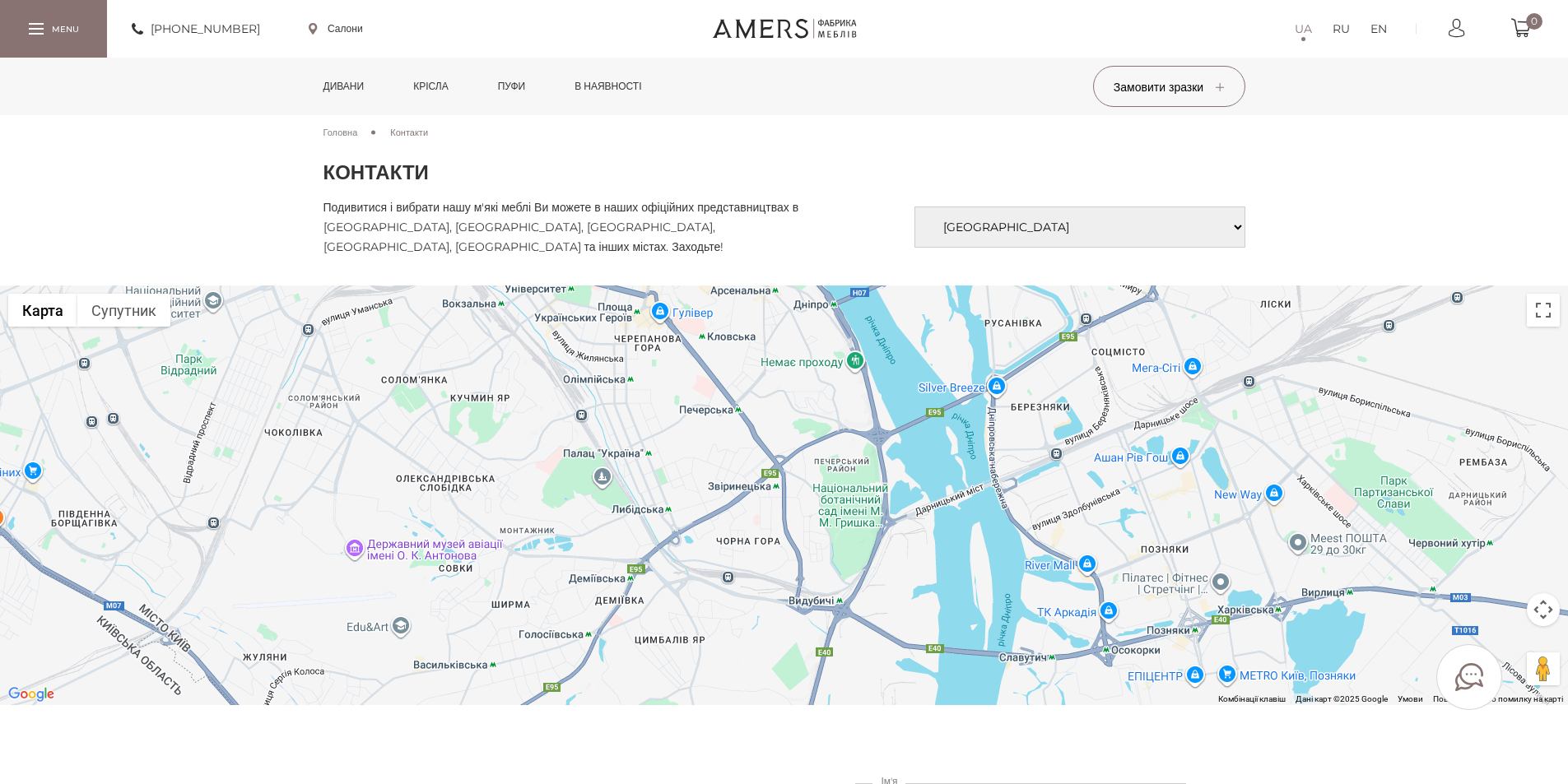
drag, startPoint x: 814, startPoint y: 479, endPoint x: 783, endPoint y: 380, distance: 103.7
click at [783, 380] on div at bounding box center [784, 495] width 1568 height 419
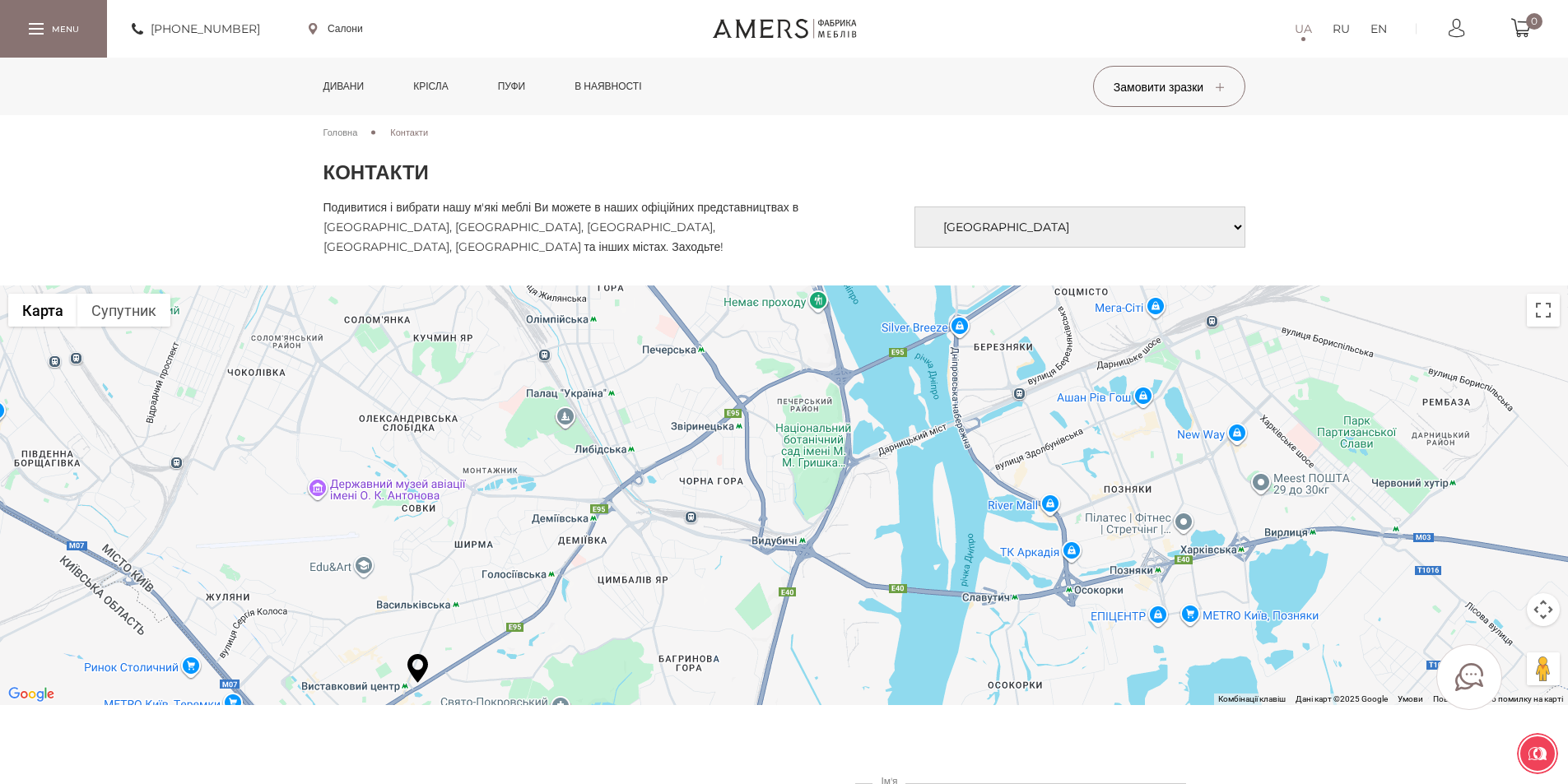
drag, startPoint x: 782, startPoint y: 380, endPoint x: 779, endPoint y: 527, distance: 147.0
click at [779, 527] on div at bounding box center [784, 495] width 1568 height 419
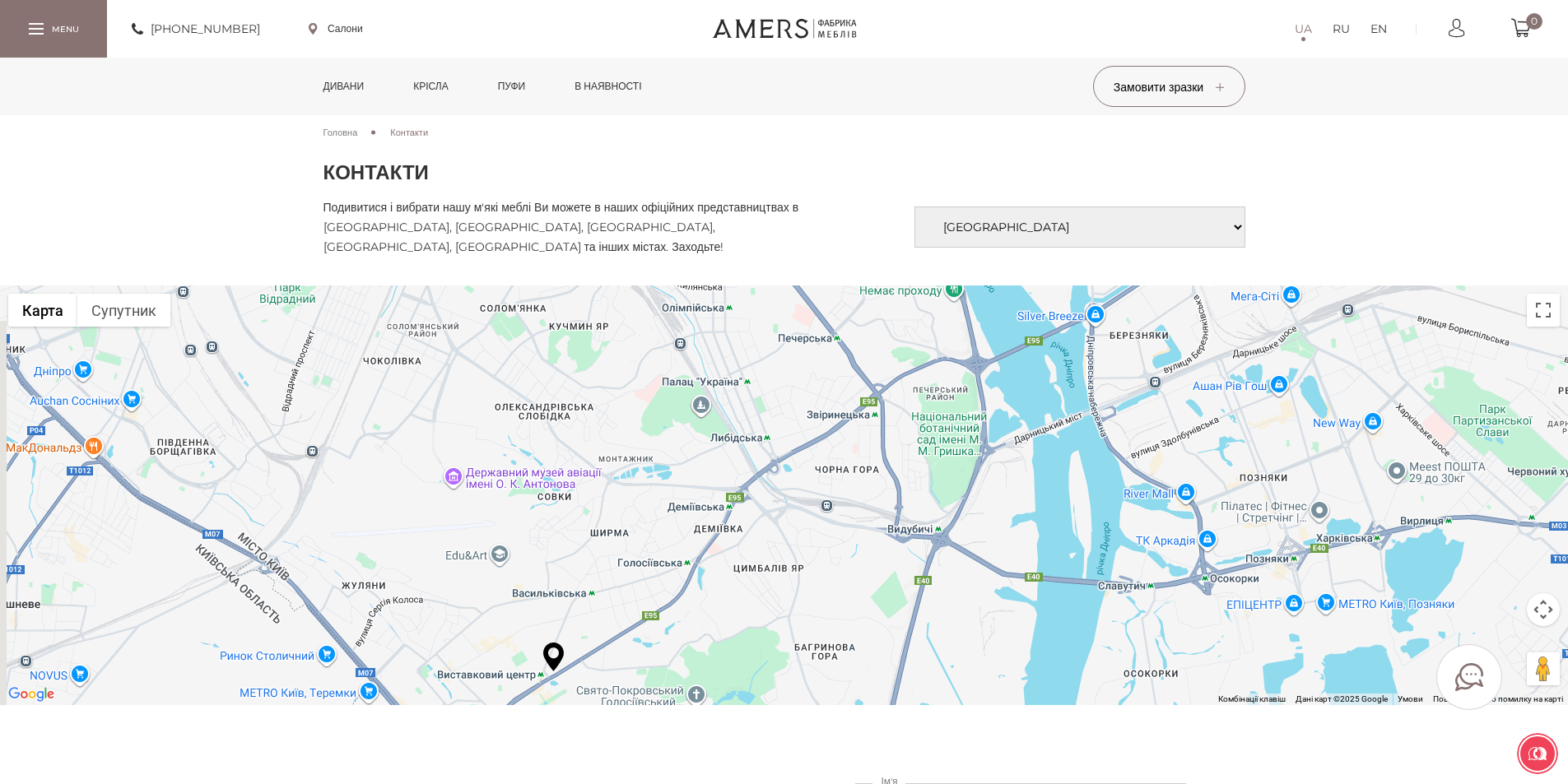
drag, startPoint x: 773, startPoint y: 485, endPoint x: 908, endPoint y: 385, distance: 168.0
click at [908, 385] on div at bounding box center [784, 495] width 1568 height 419
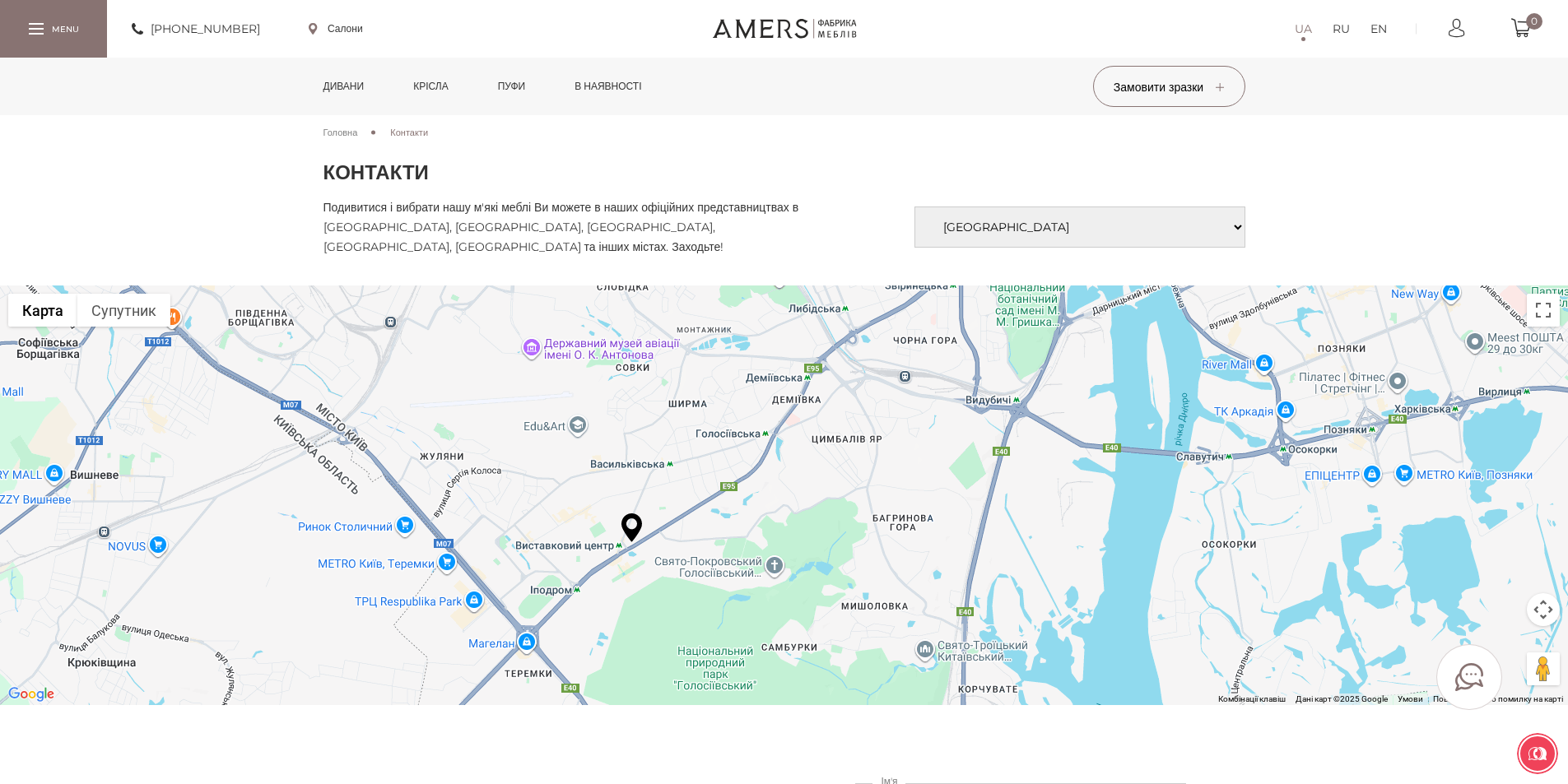
drag, startPoint x: 797, startPoint y: 560, endPoint x: 829, endPoint y: 454, distance: 110.7
click at [829, 454] on div at bounding box center [784, 495] width 1568 height 419
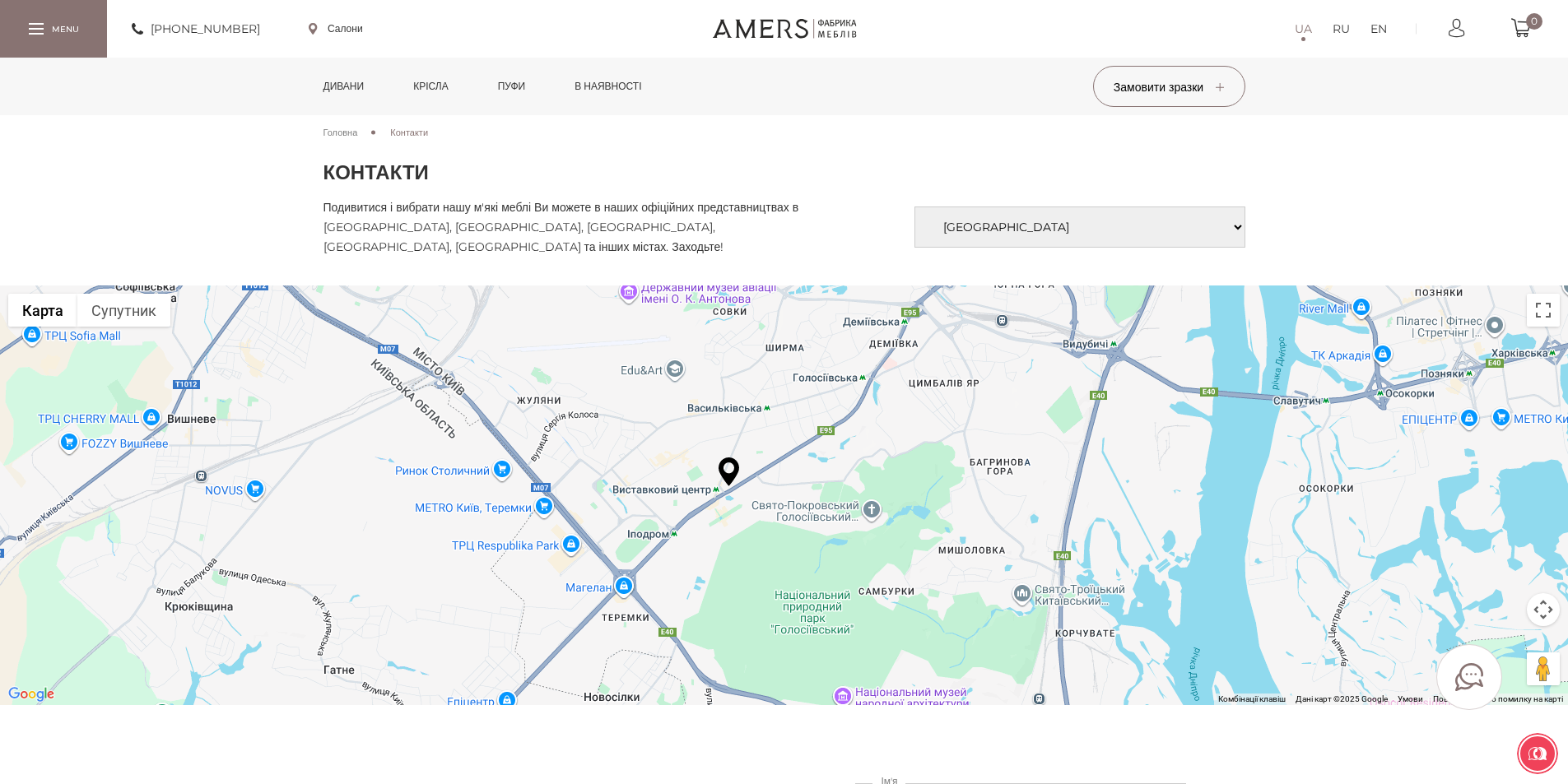
drag, startPoint x: 630, startPoint y: 570, endPoint x: 729, endPoint y: 513, distance: 114.2
click at [729, 513] on div at bounding box center [784, 495] width 1568 height 419
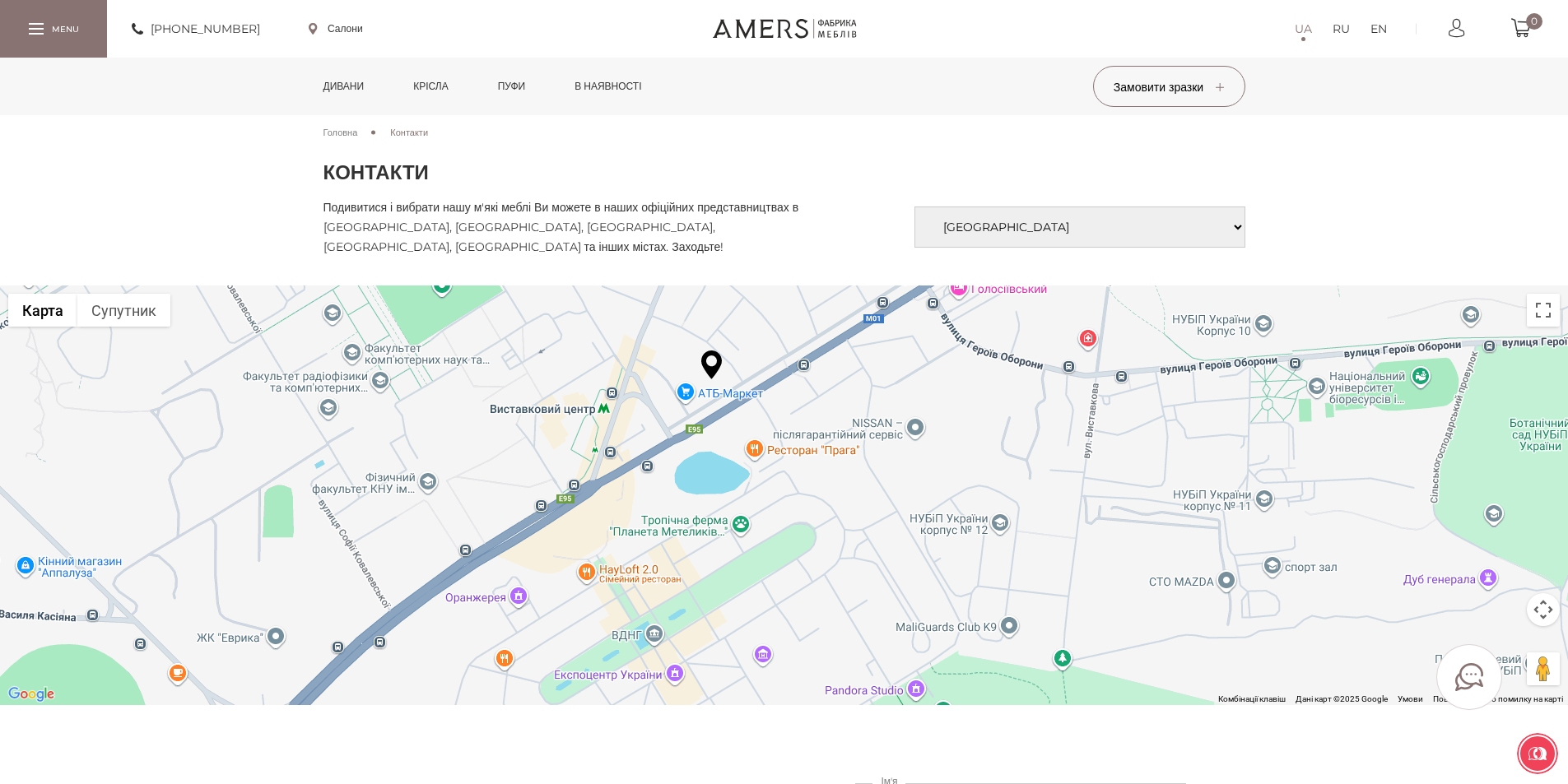
drag, startPoint x: 726, startPoint y: 426, endPoint x: 709, endPoint y: 510, distance: 85.7
click at [709, 510] on div at bounding box center [784, 495] width 1568 height 419
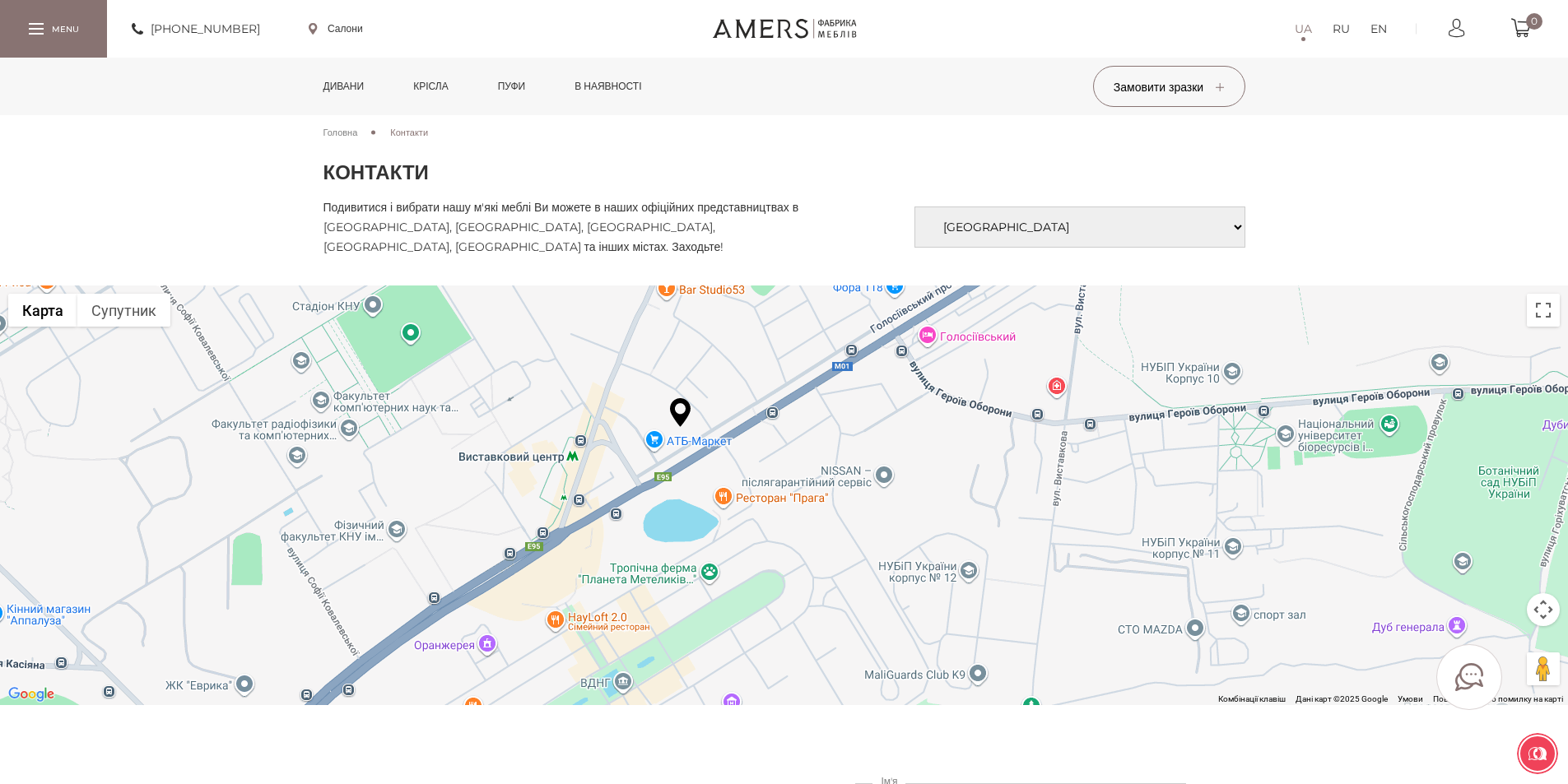
drag, startPoint x: 863, startPoint y: 473, endPoint x: 827, endPoint y: 523, distance: 61.6
click at [827, 523] on div at bounding box center [784, 495] width 1568 height 419
